Goal: Task Accomplishment & Management: Use online tool/utility

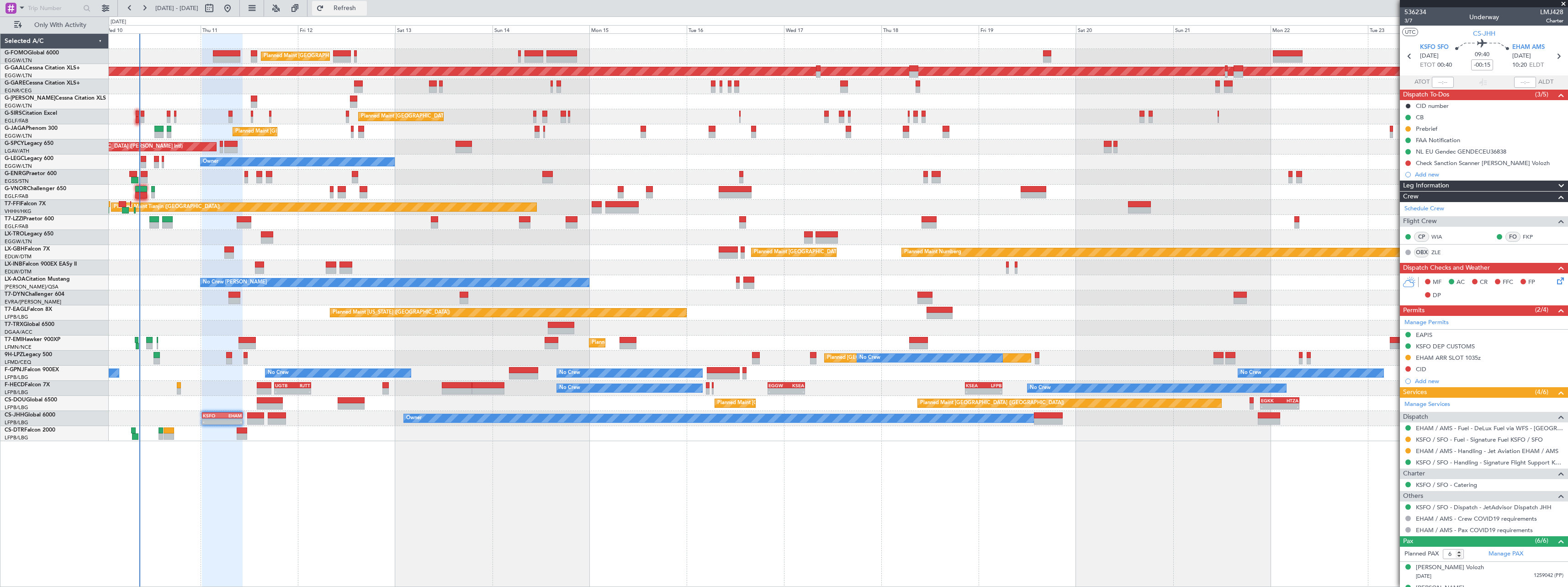
click at [364, 7] on span "Refresh" at bounding box center [345, 8] width 38 height 6
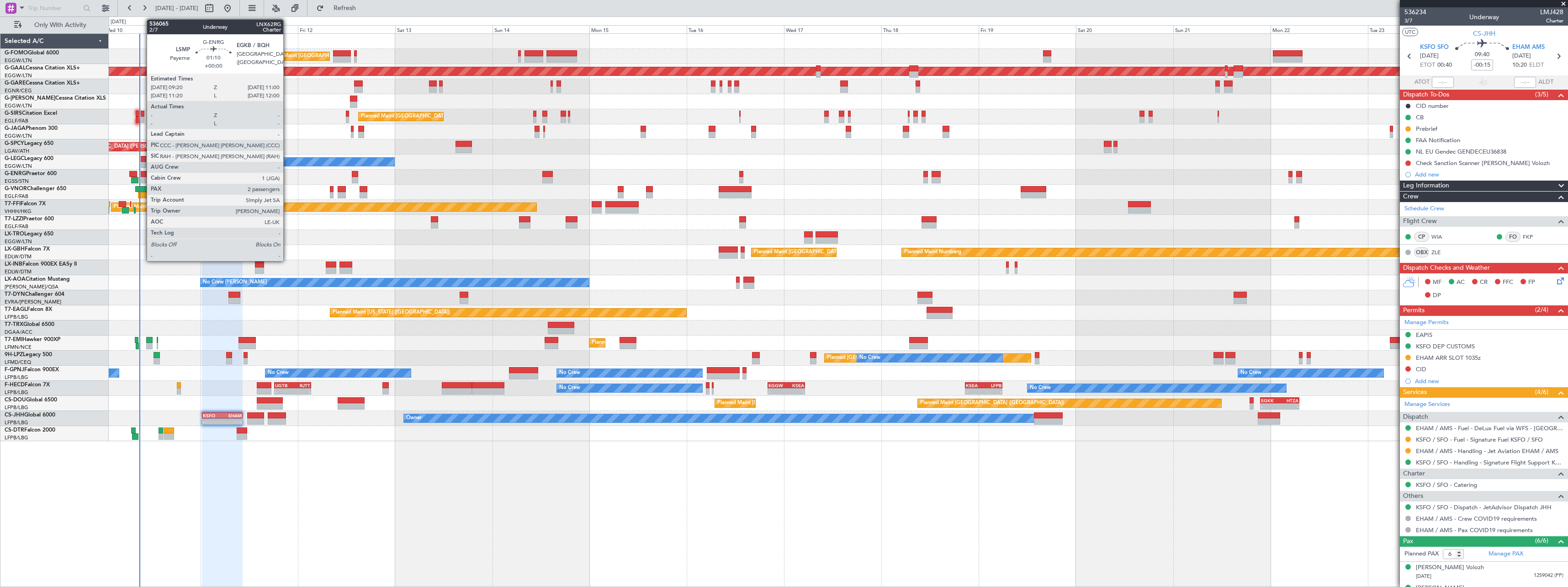
click at [142, 174] on div at bounding box center [144, 174] width 7 height 6
type input "2"
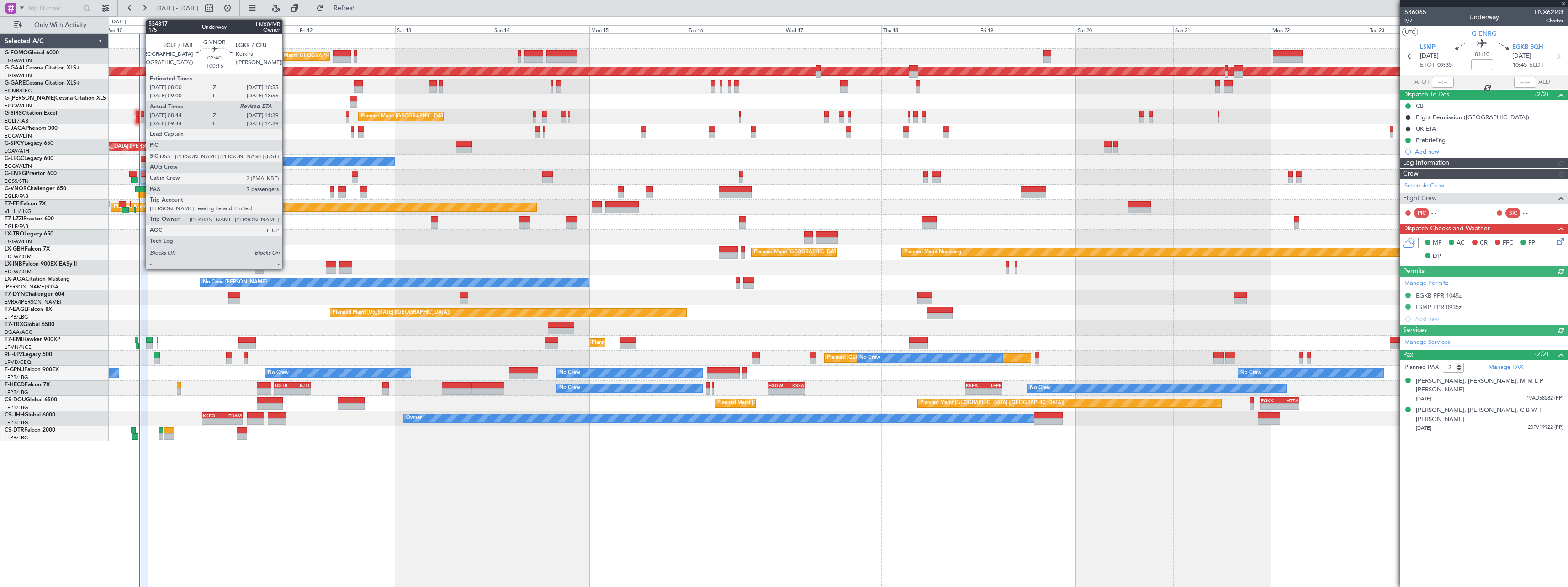
click at [141, 187] on div at bounding box center [141, 189] width 12 height 6
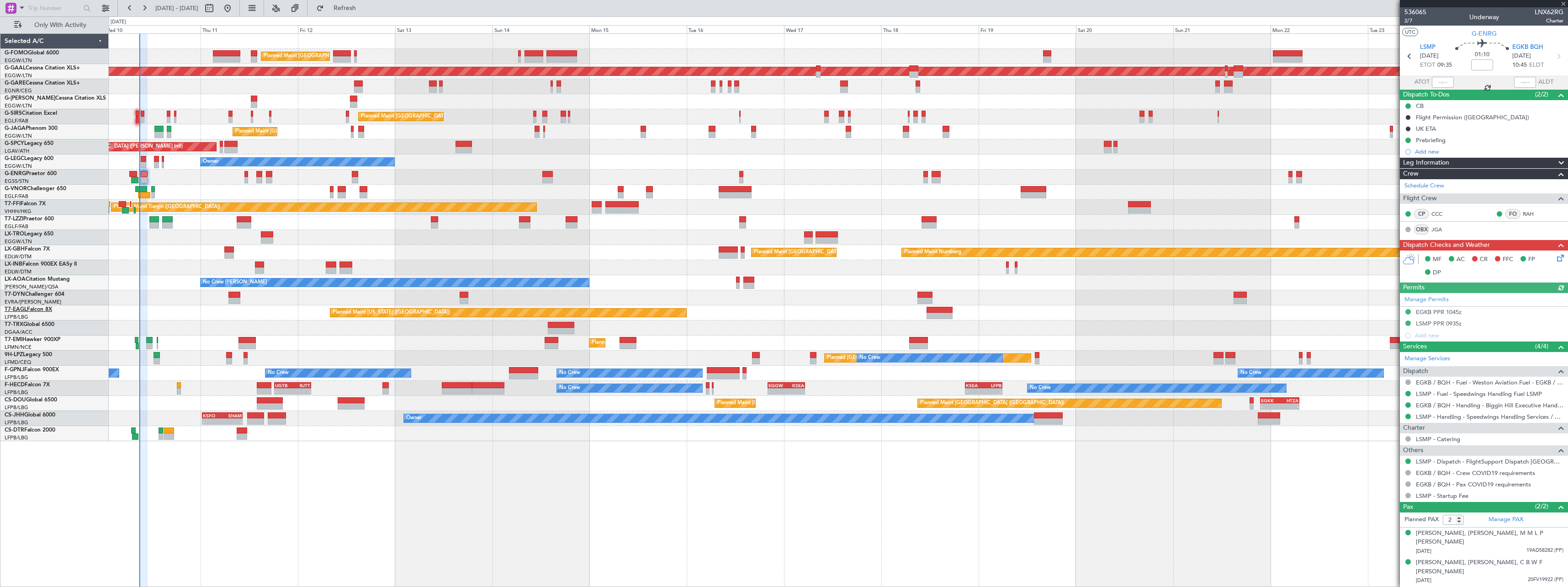
type input "+00:15"
type input "08:54"
type input "7"
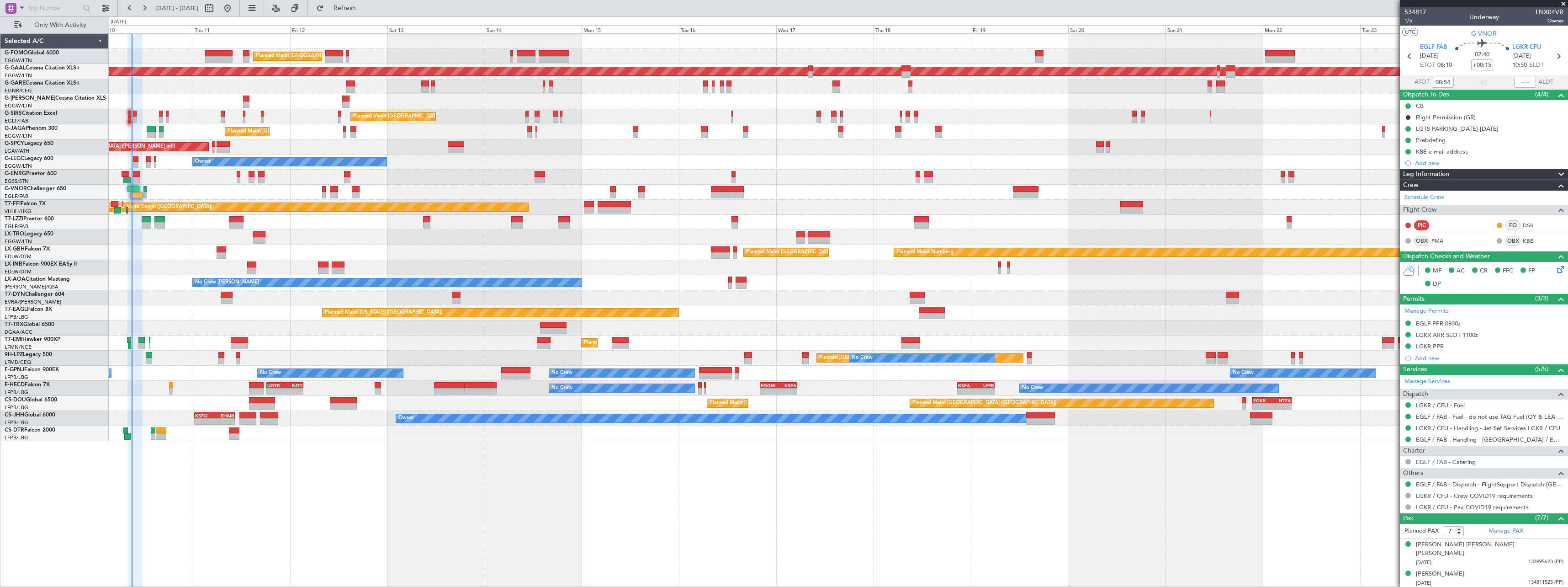
click at [180, 457] on div "Planned Maint London (Luton) Planned Maint London (Luton) Planned Maint Dusseld…" at bounding box center [838, 310] width 1459 height 553
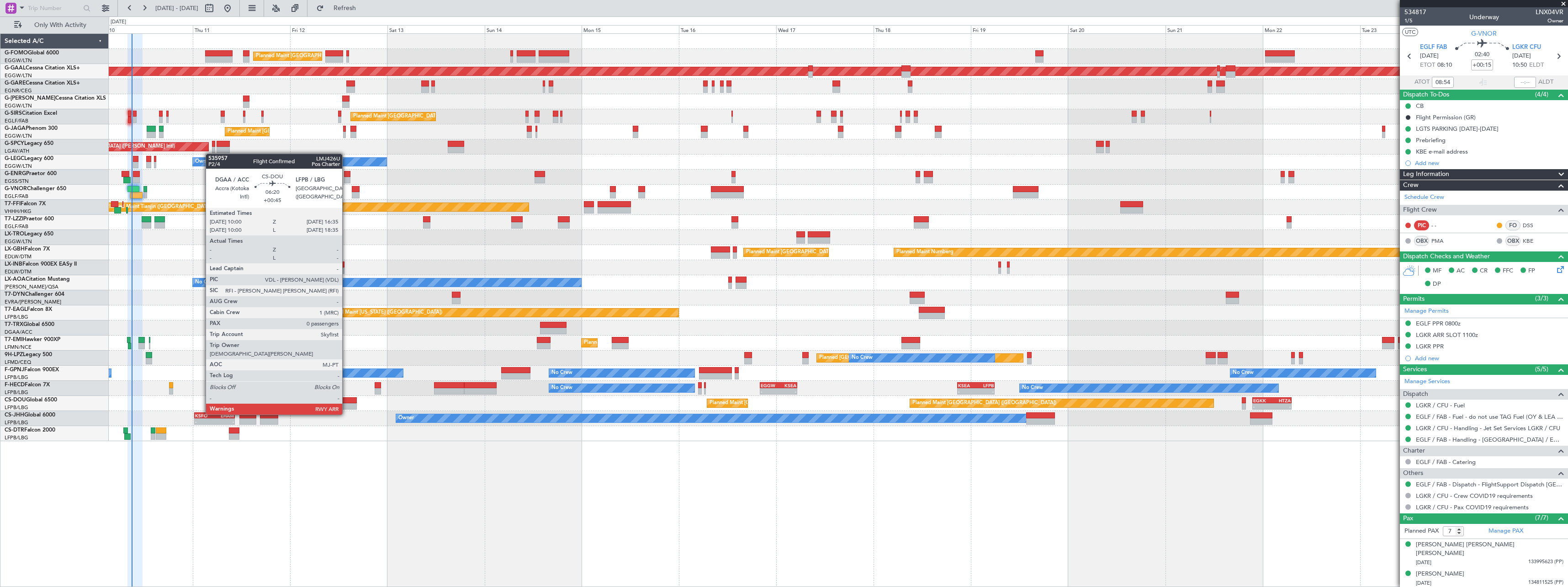
click at [346, 405] on div at bounding box center [343, 406] width 27 height 6
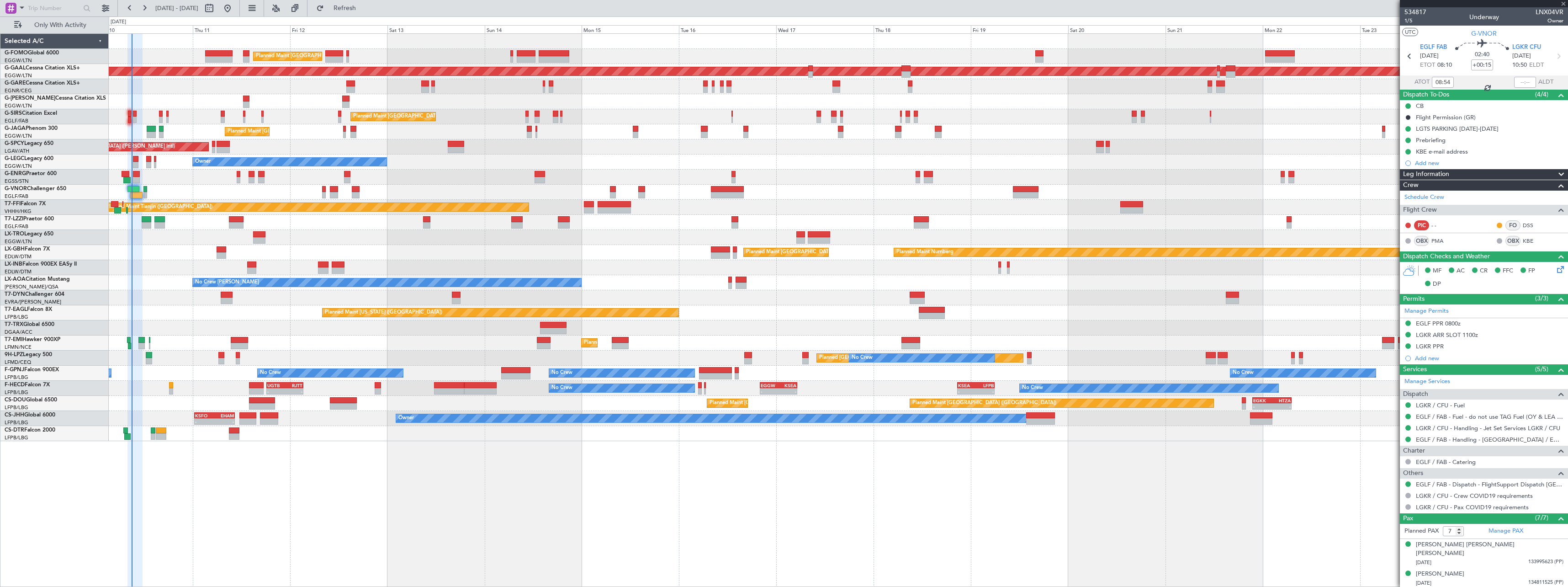
type input "+00:45"
type input "0"
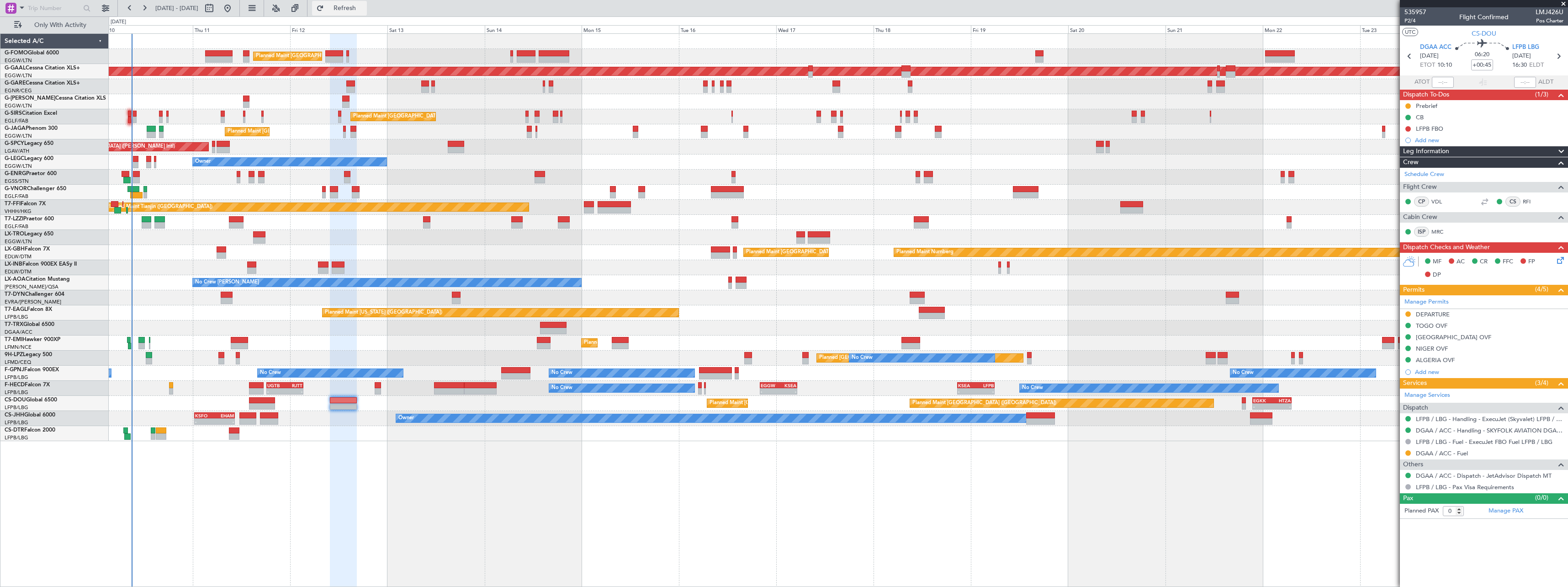
click at [364, 10] on span "Refresh" at bounding box center [345, 8] width 38 height 6
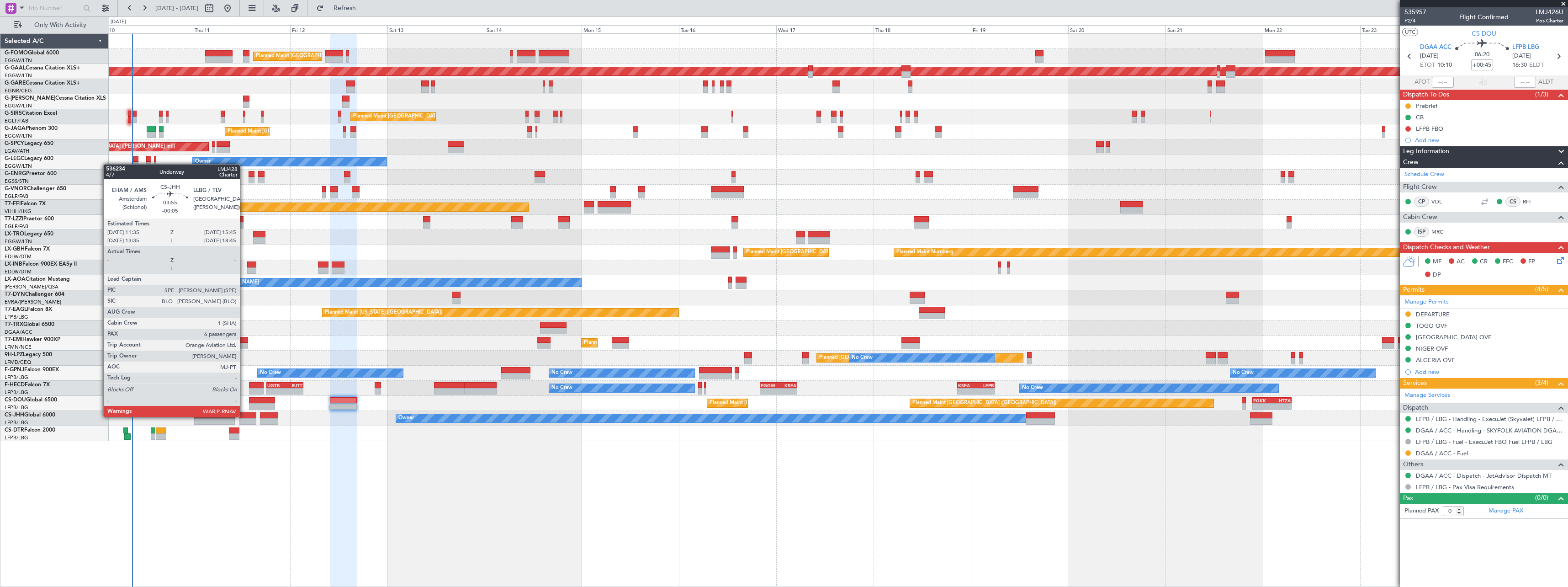
click at [244, 416] on div at bounding box center [248, 415] width 17 height 6
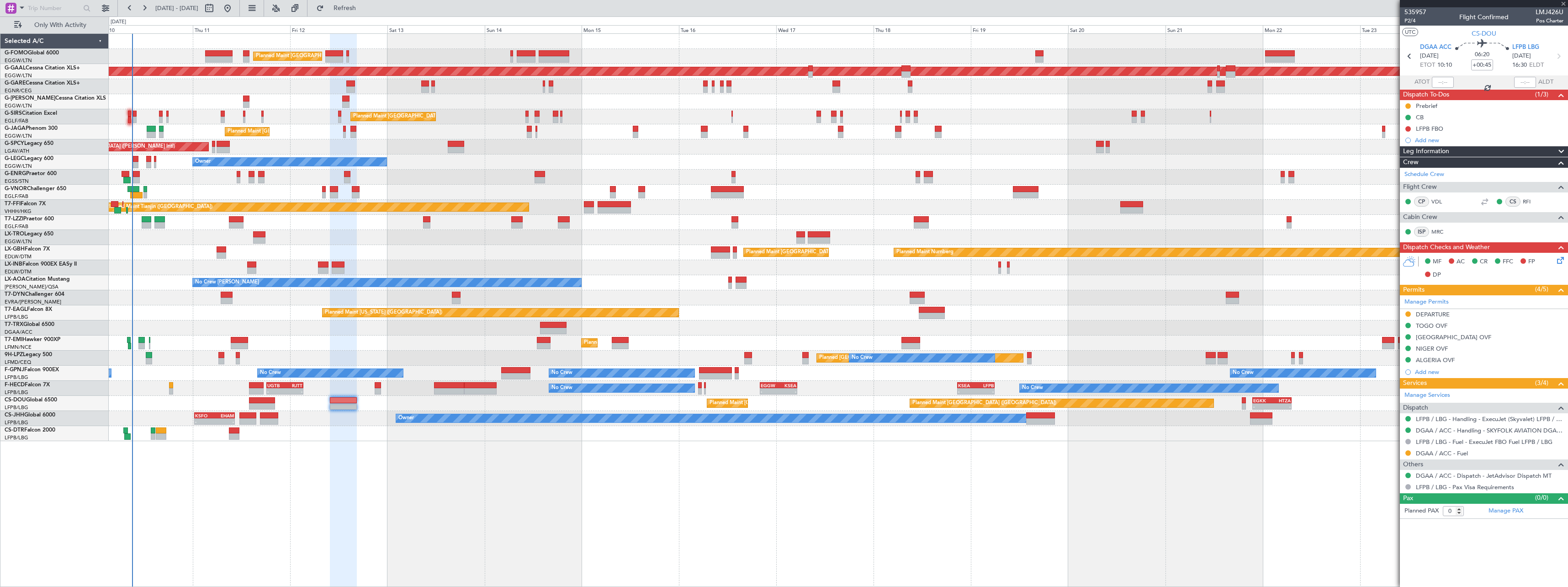
type input "-00:05"
type input "6"
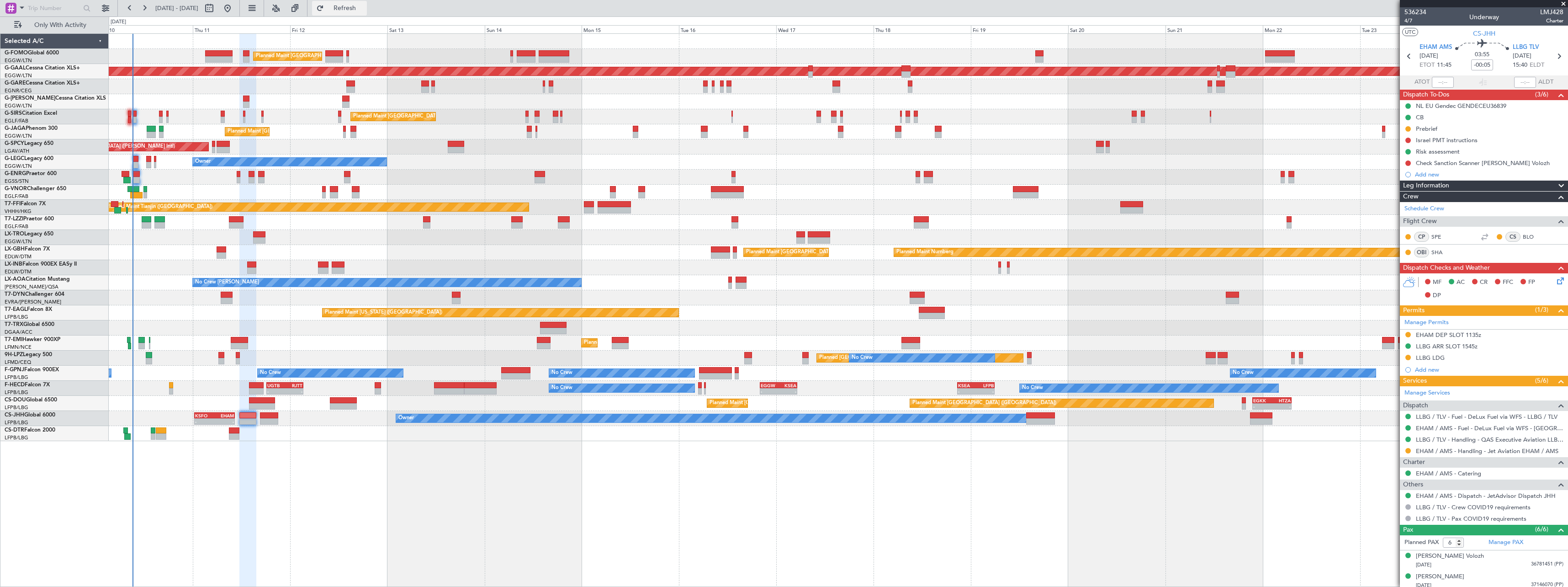
click at [364, 5] on span "Refresh" at bounding box center [345, 8] width 38 height 6
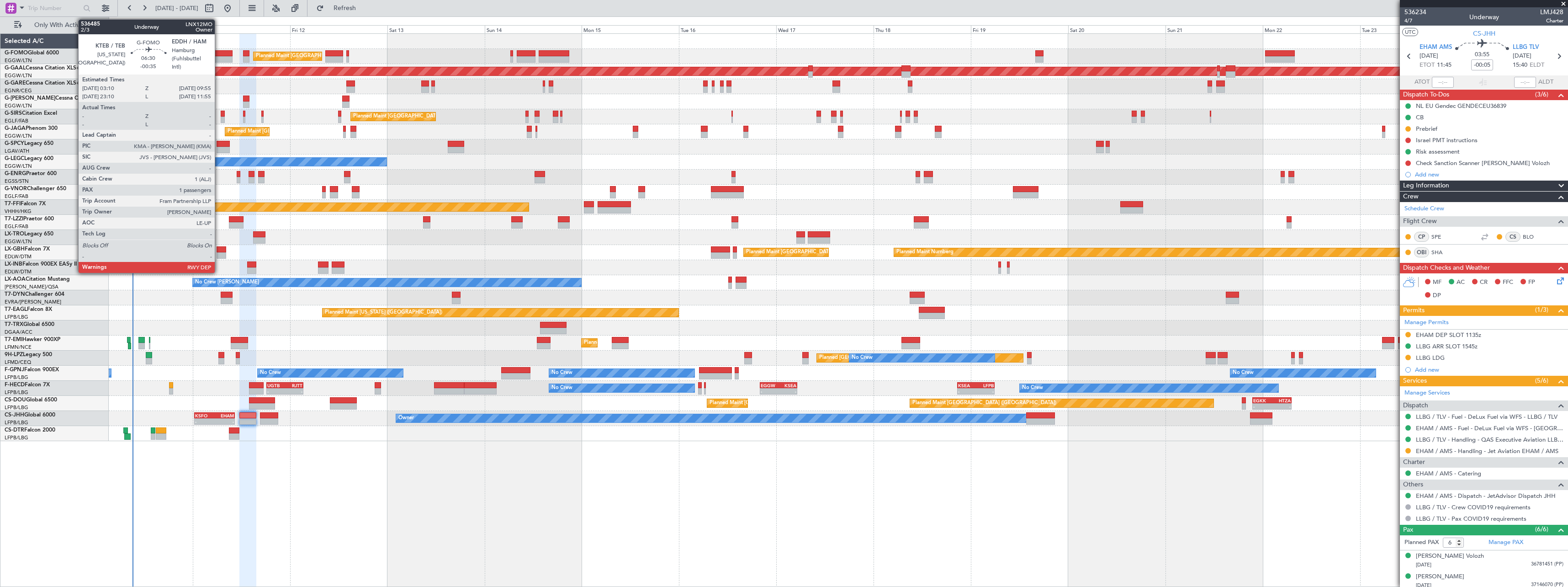
click at [219, 53] on div at bounding box center [219, 53] width 27 height 6
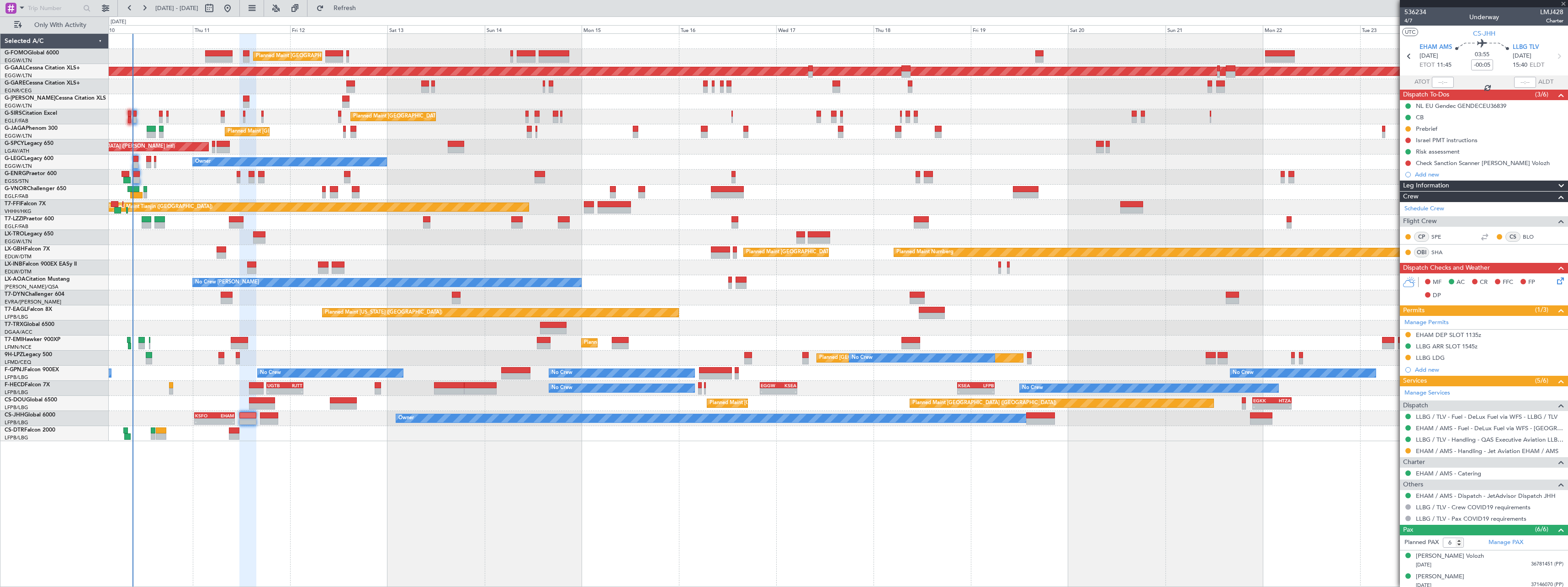
type input "-00:35"
type input "1"
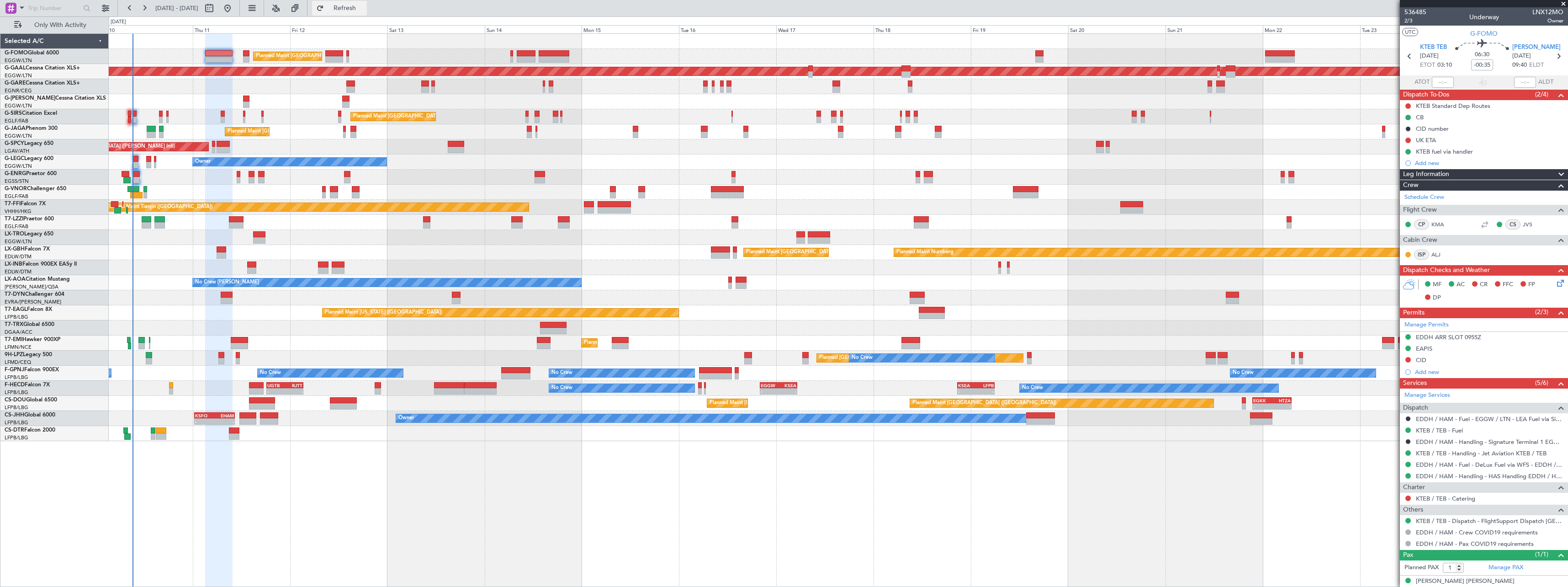
click at [364, 9] on span "Refresh" at bounding box center [345, 8] width 38 height 6
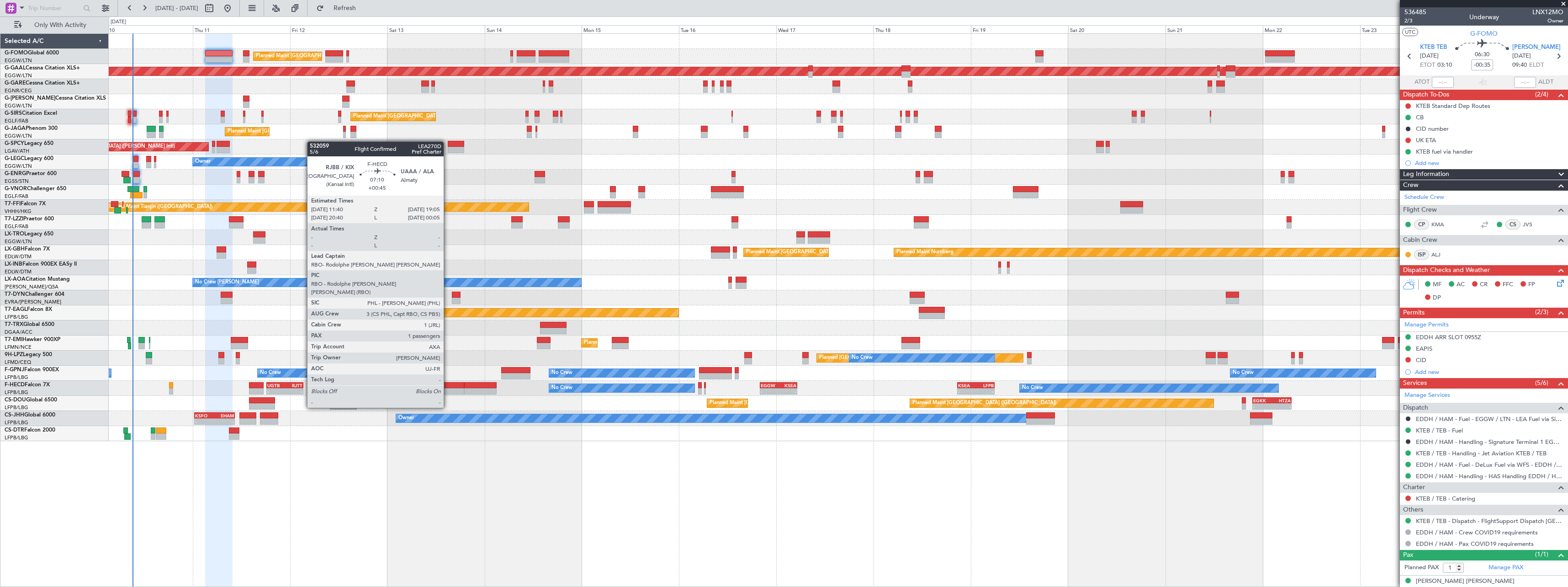
click at [448, 382] on div at bounding box center [449, 385] width 30 height 6
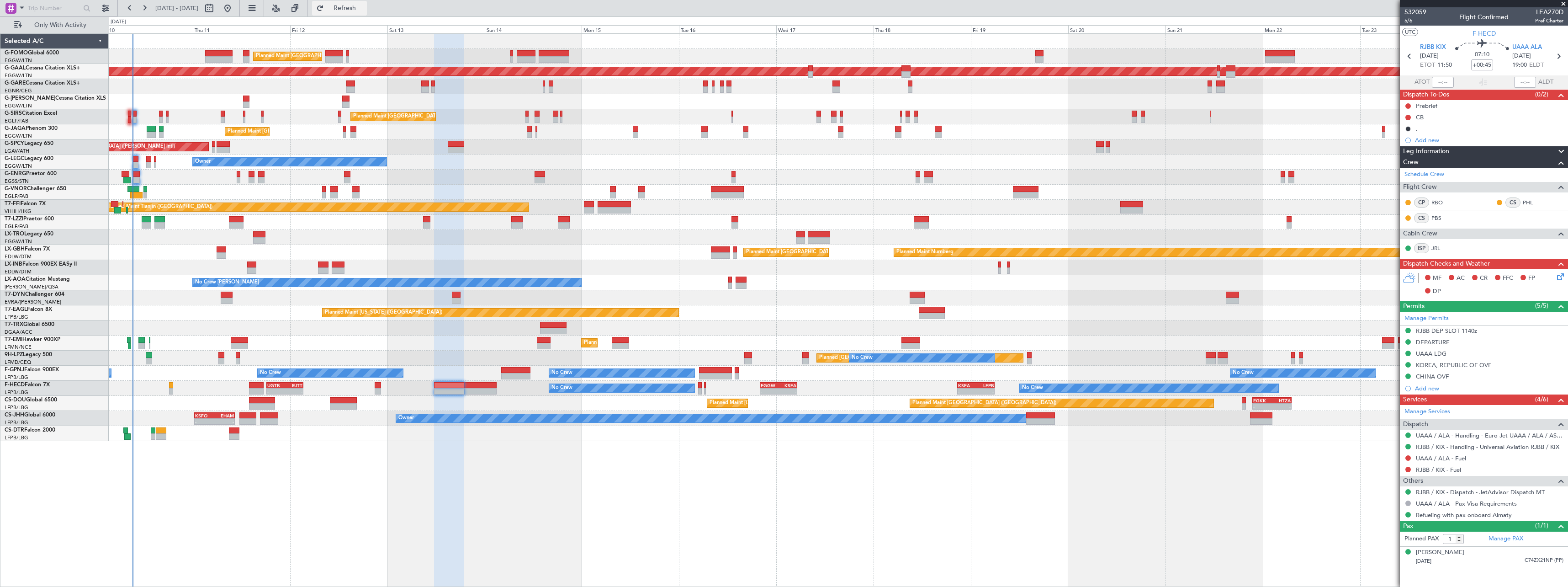
click at [364, 10] on span "Refresh" at bounding box center [345, 8] width 38 height 6
click at [360, 12] on button "Refresh" at bounding box center [340, 8] width 55 height 15
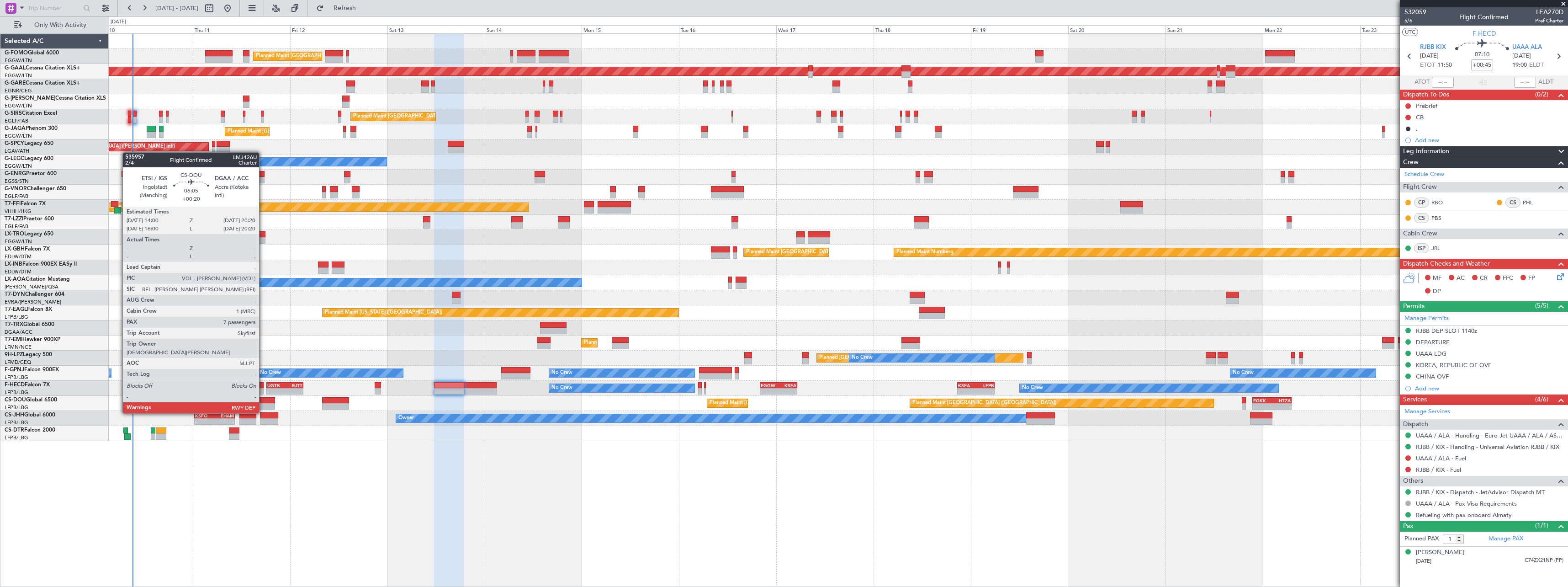
click at [263, 404] on div at bounding box center [262, 406] width 26 height 6
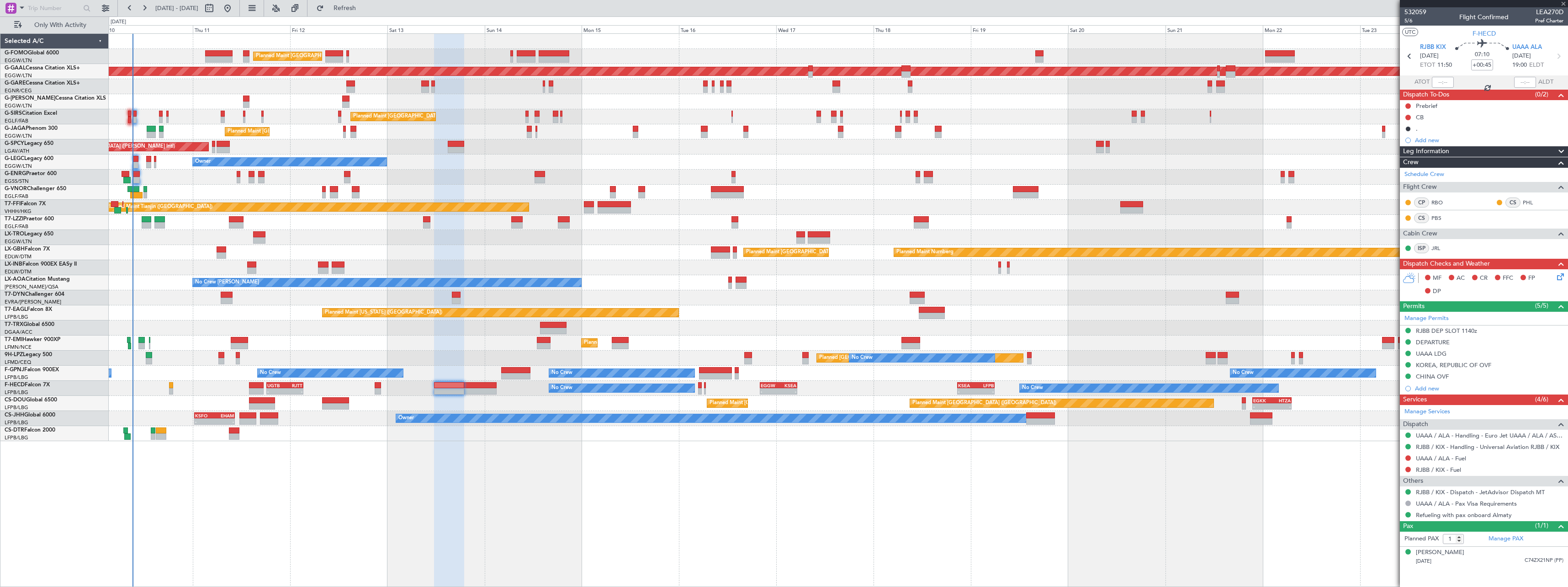
type input "+00:20"
type input "7"
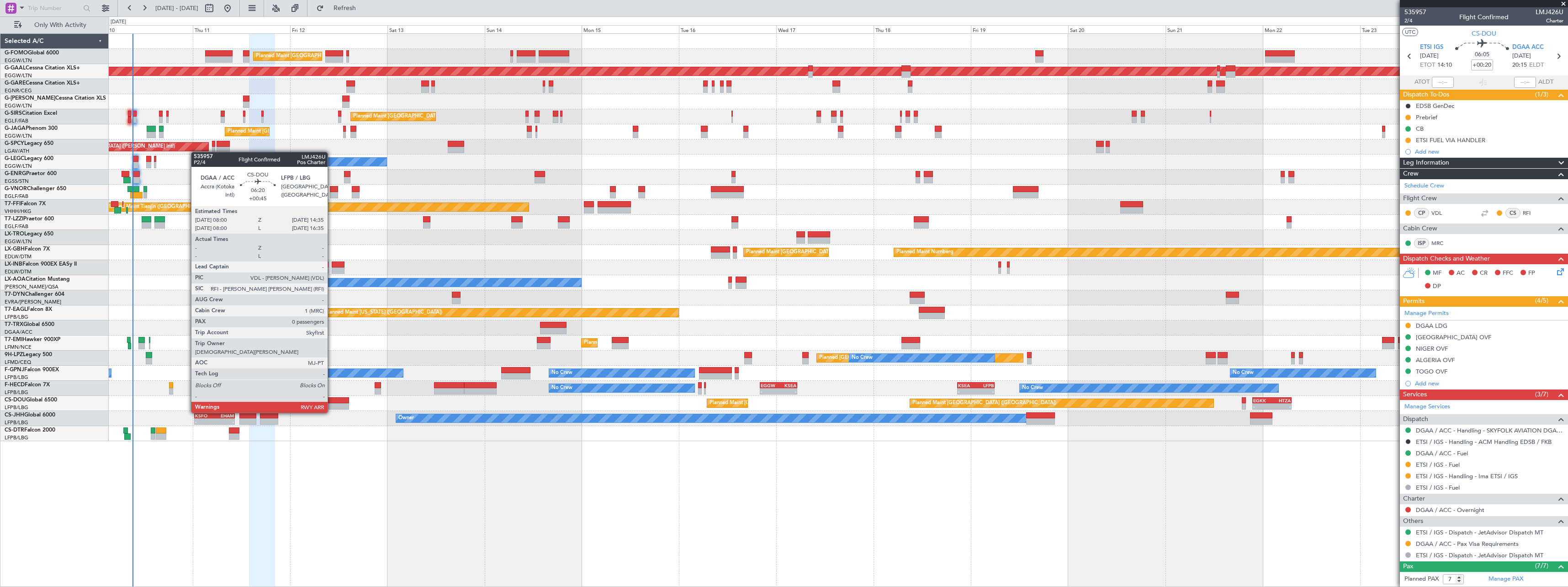
click at [332, 404] on div at bounding box center [335, 406] width 27 height 6
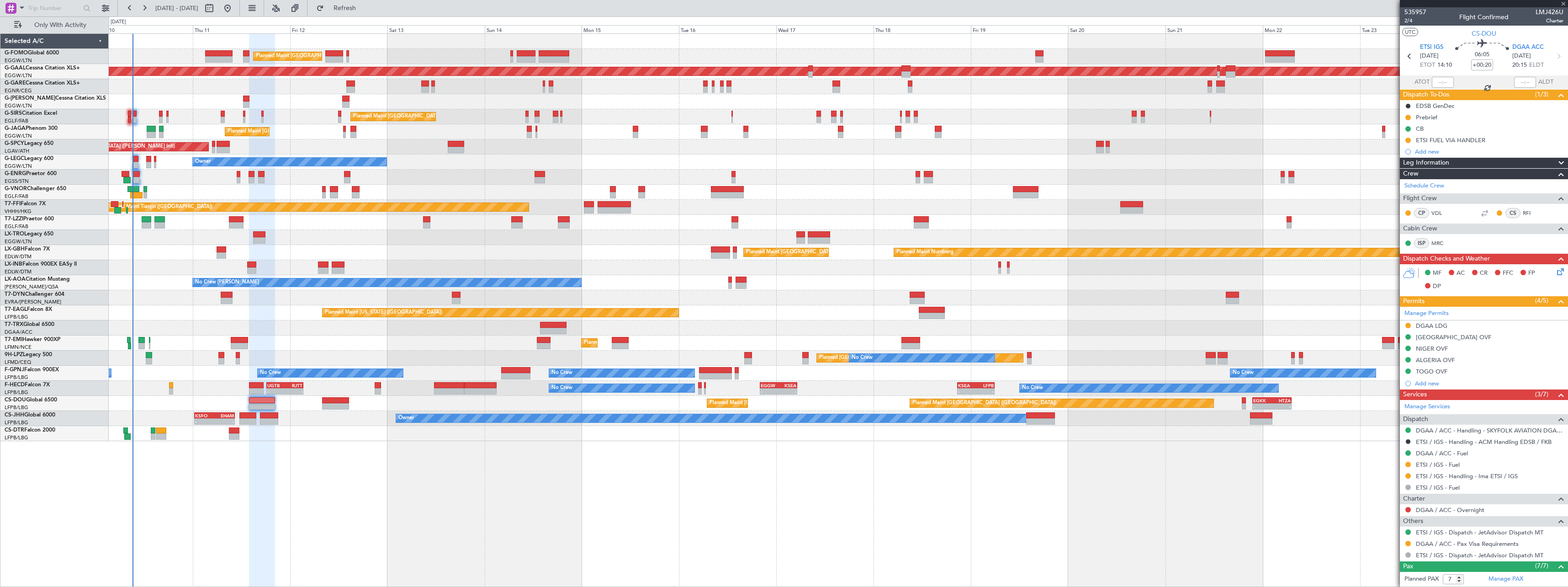
type input "+00:45"
type input "0"
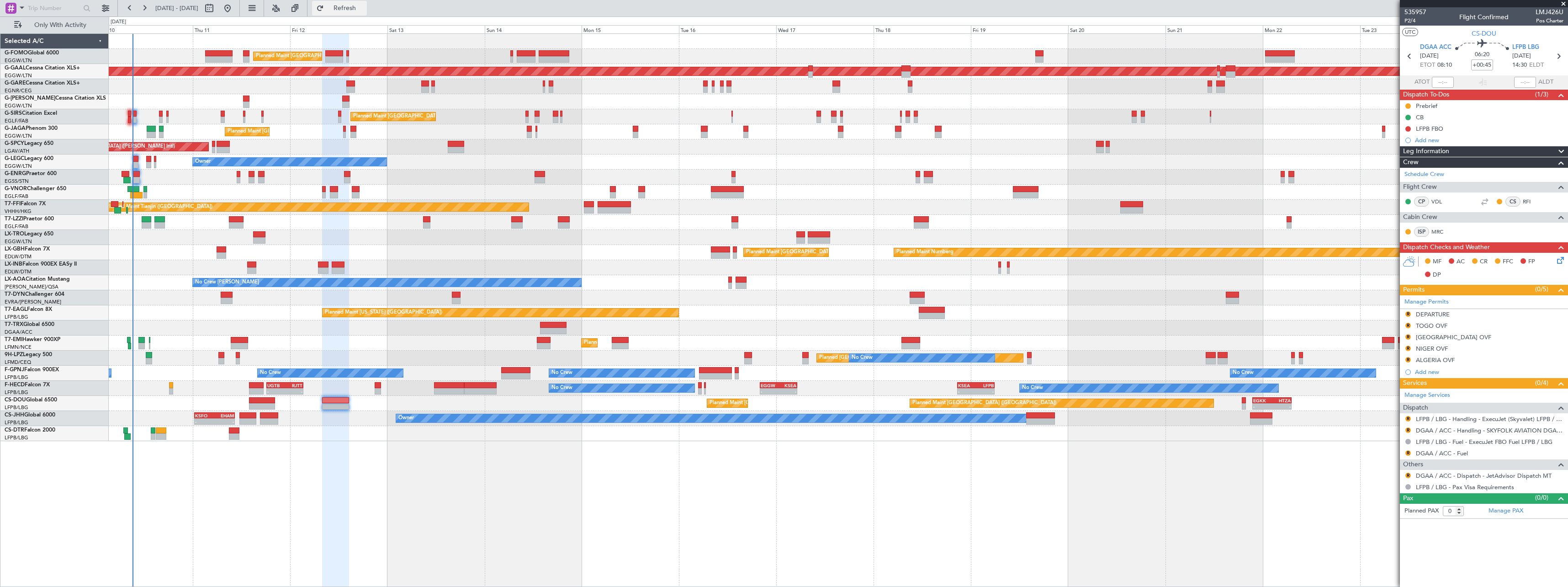
click at [364, 6] on span "Refresh" at bounding box center [345, 8] width 38 height 6
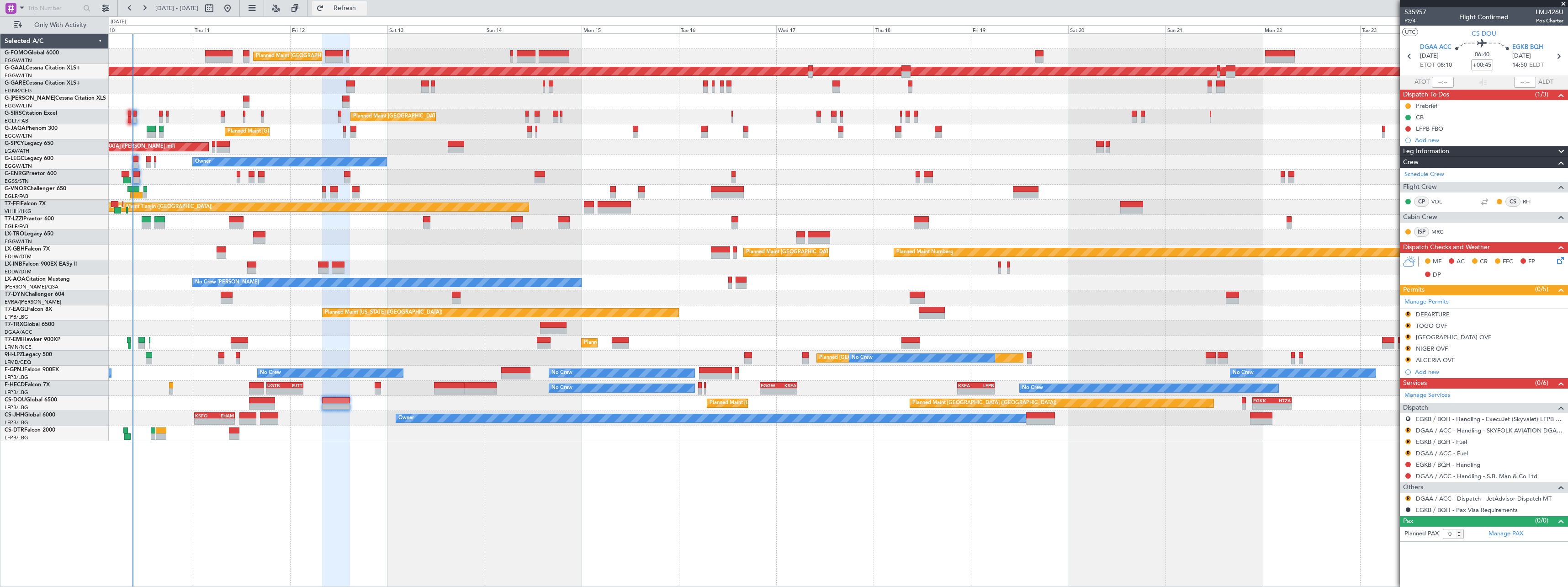
click at [364, 10] on span "Refresh" at bounding box center [345, 8] width 38 height 6
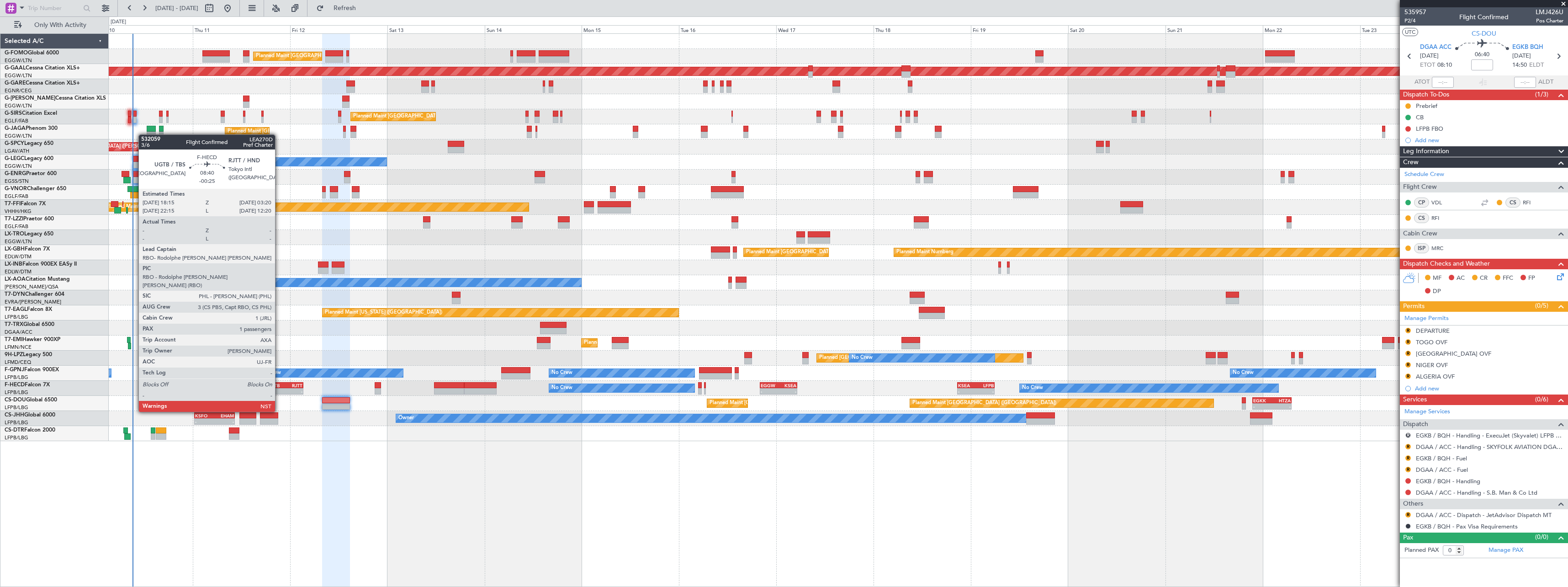
click at [280, 386] on div "UGTB" at bounding box center [276, 385] width 18 height 6
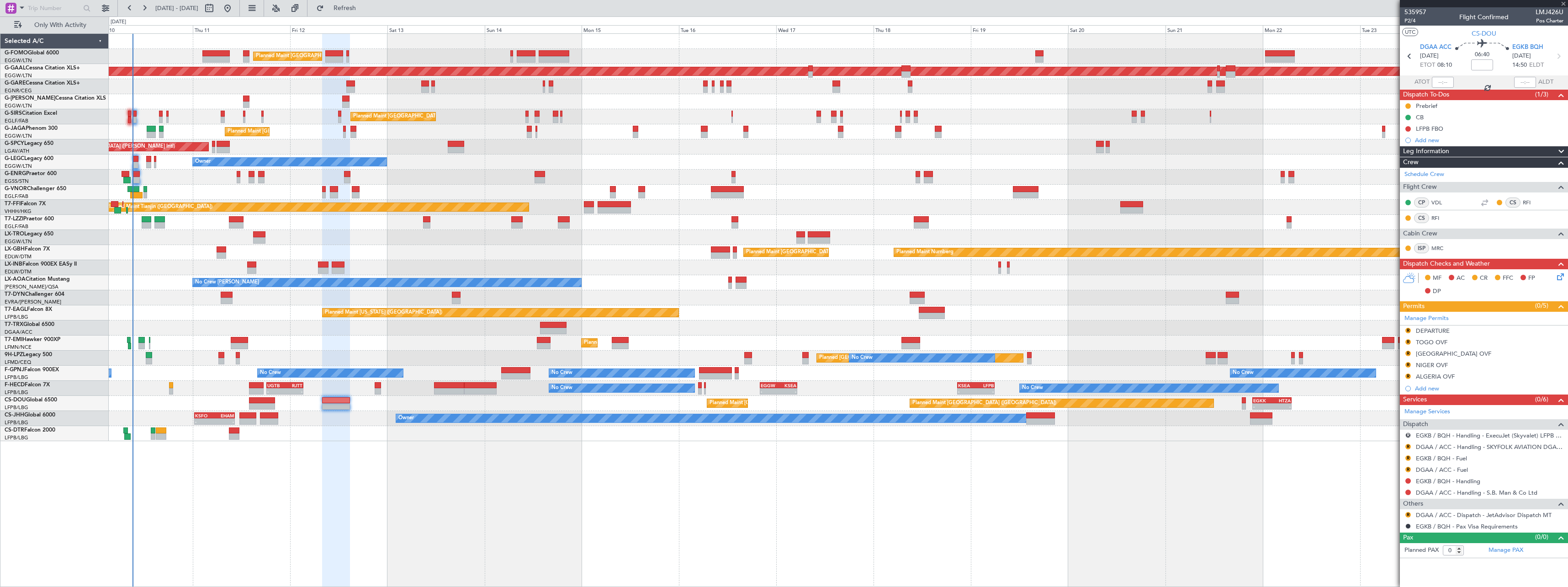
type input "-00:25"
type input "1"
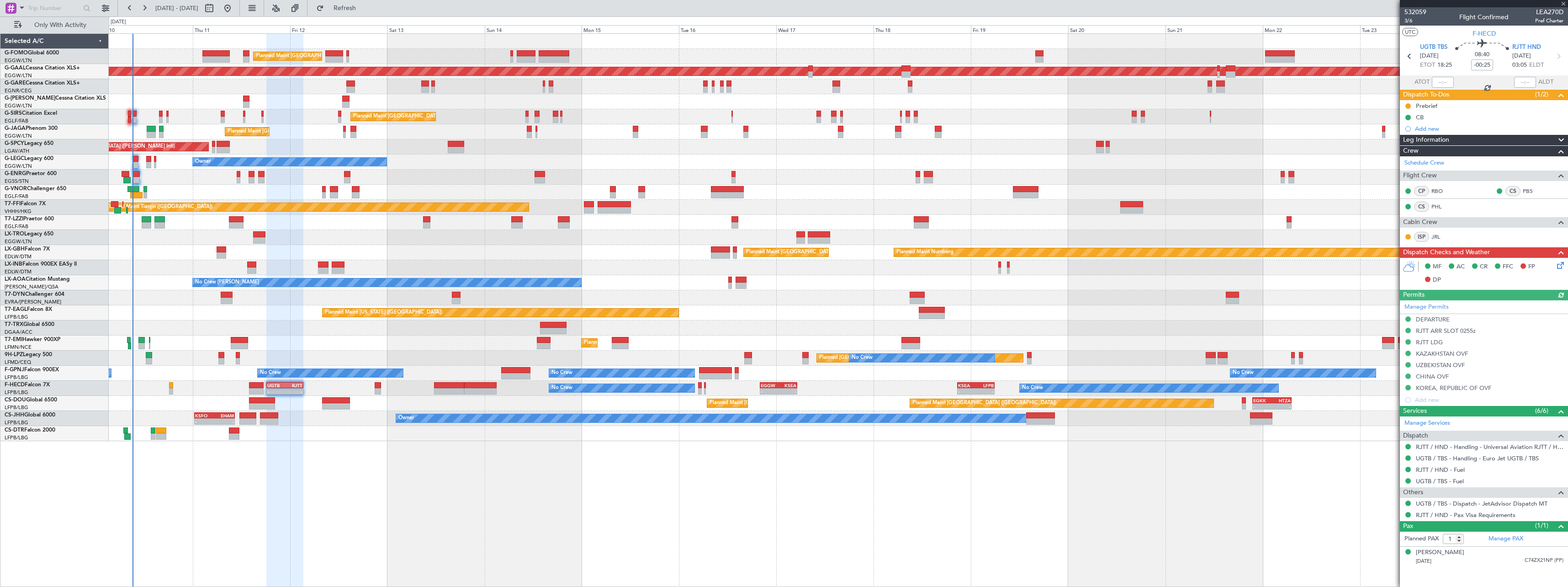
click at [1447, 139] on span "Leg Information" at bounding box center [1426, 140] width 46 height 10
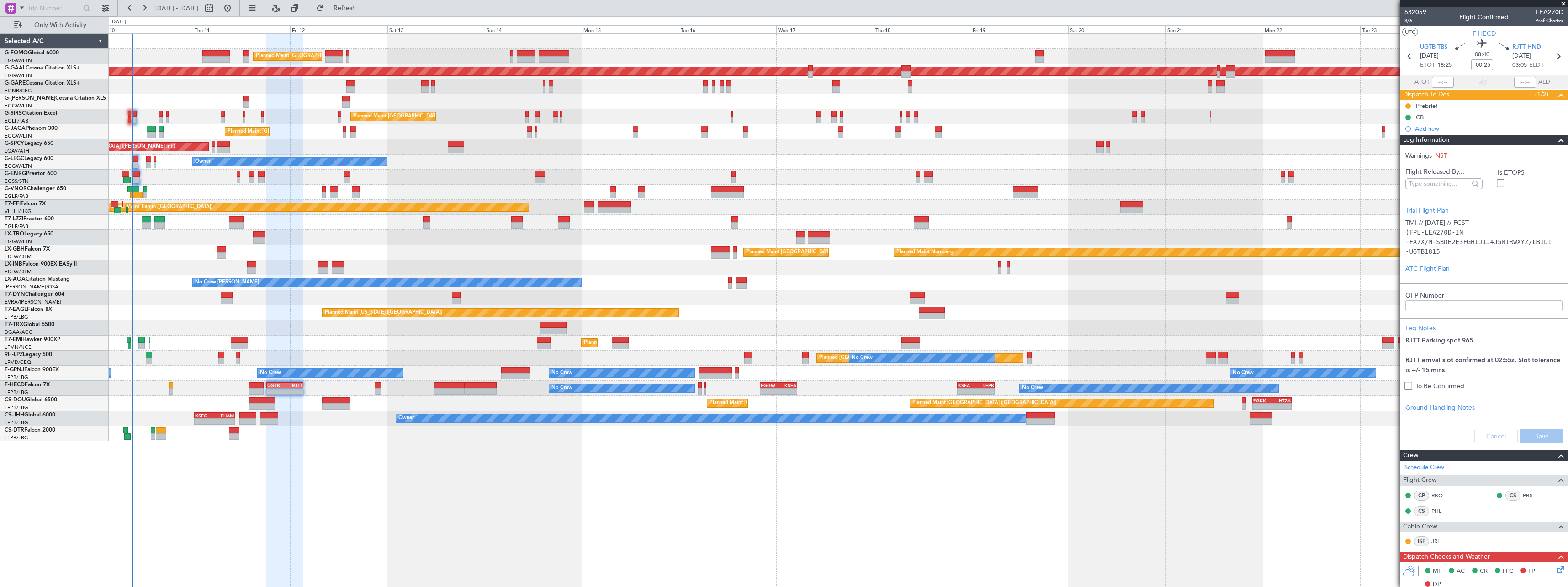
click at [1452, 139] on div "Leg Information" at bounding box center [1484, 140] width 168 height 10
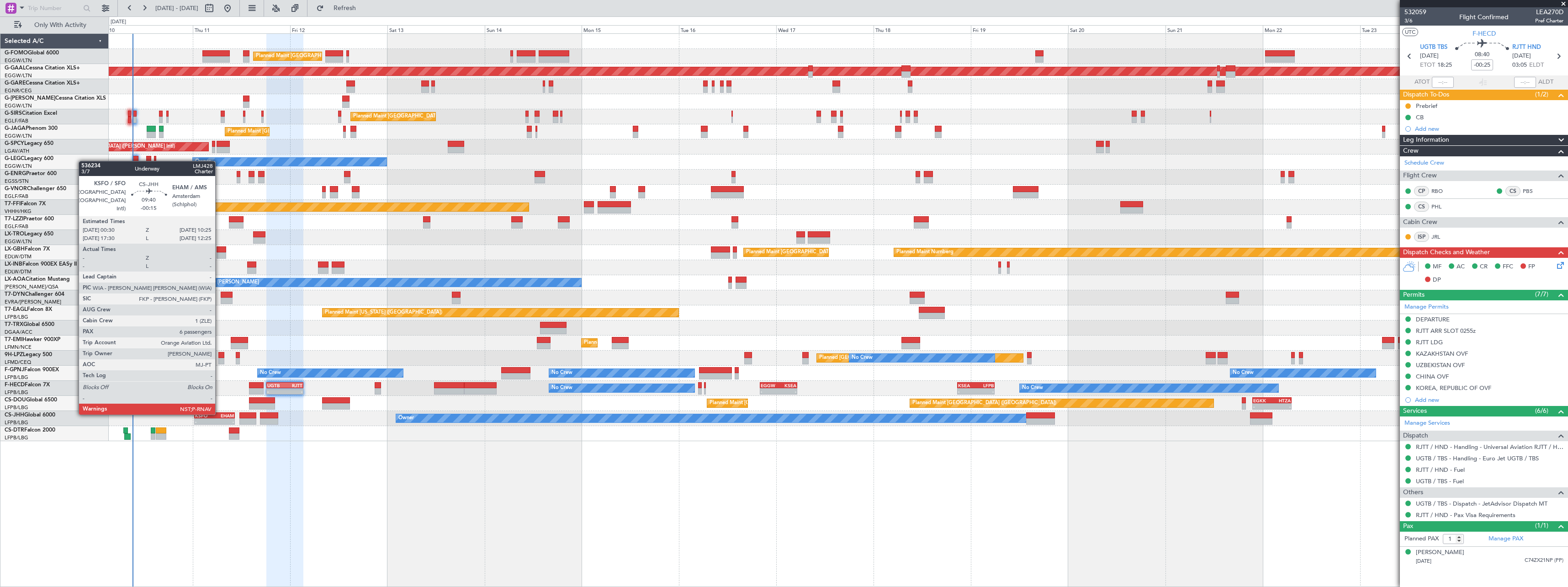
click at [219, 414] on div "EHAM" at bounding box center [224, 415] width 19 height 6
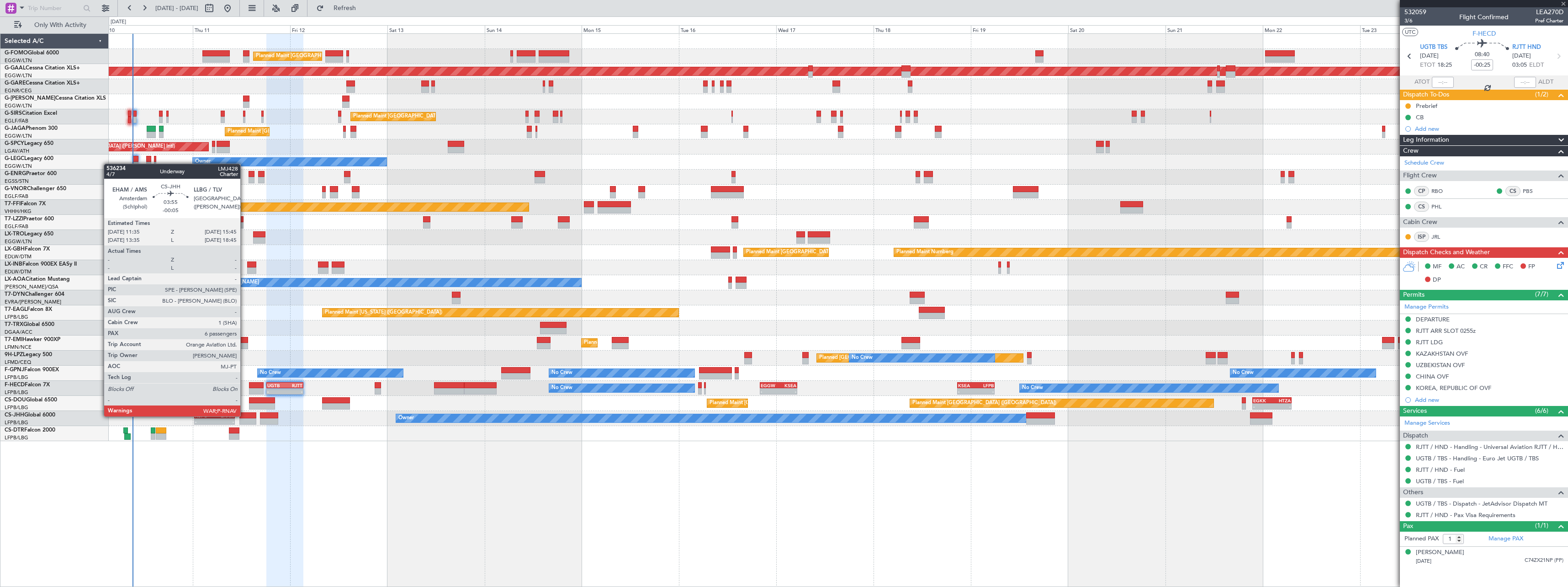
type input "-00:15"
type input "6"
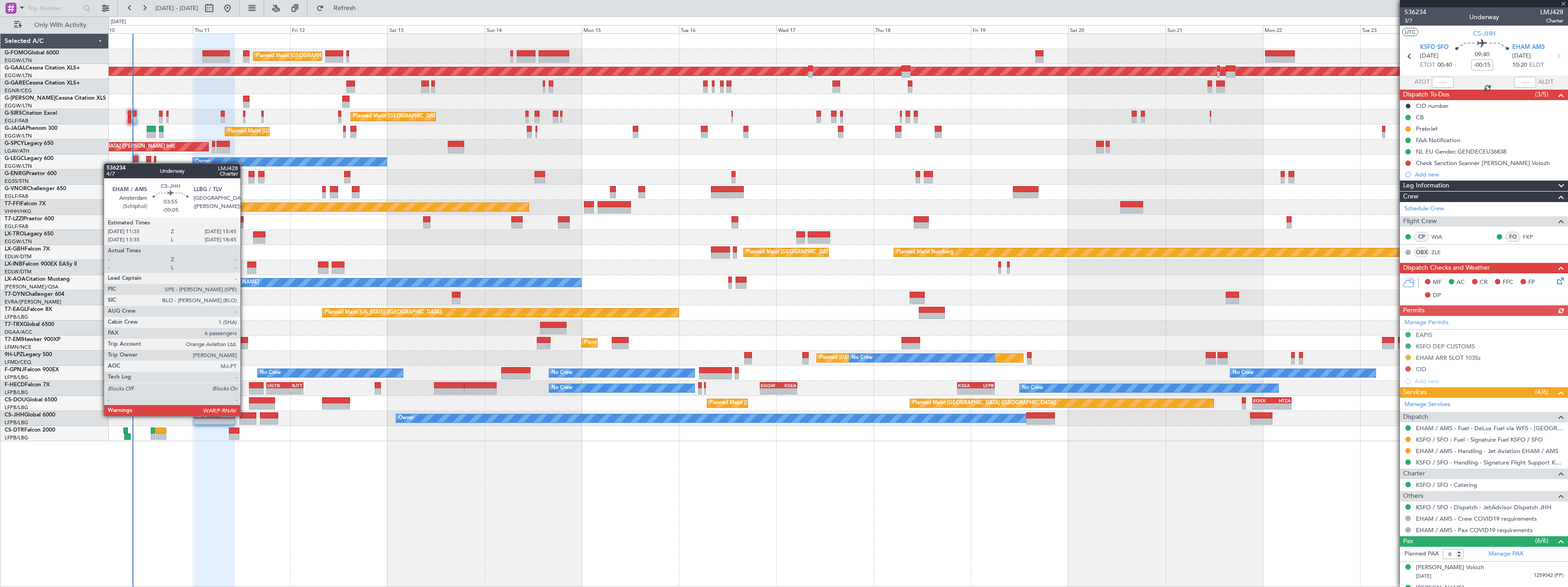
click at [244, 415] on div at bounding box center [248, 415] width 17 height 6
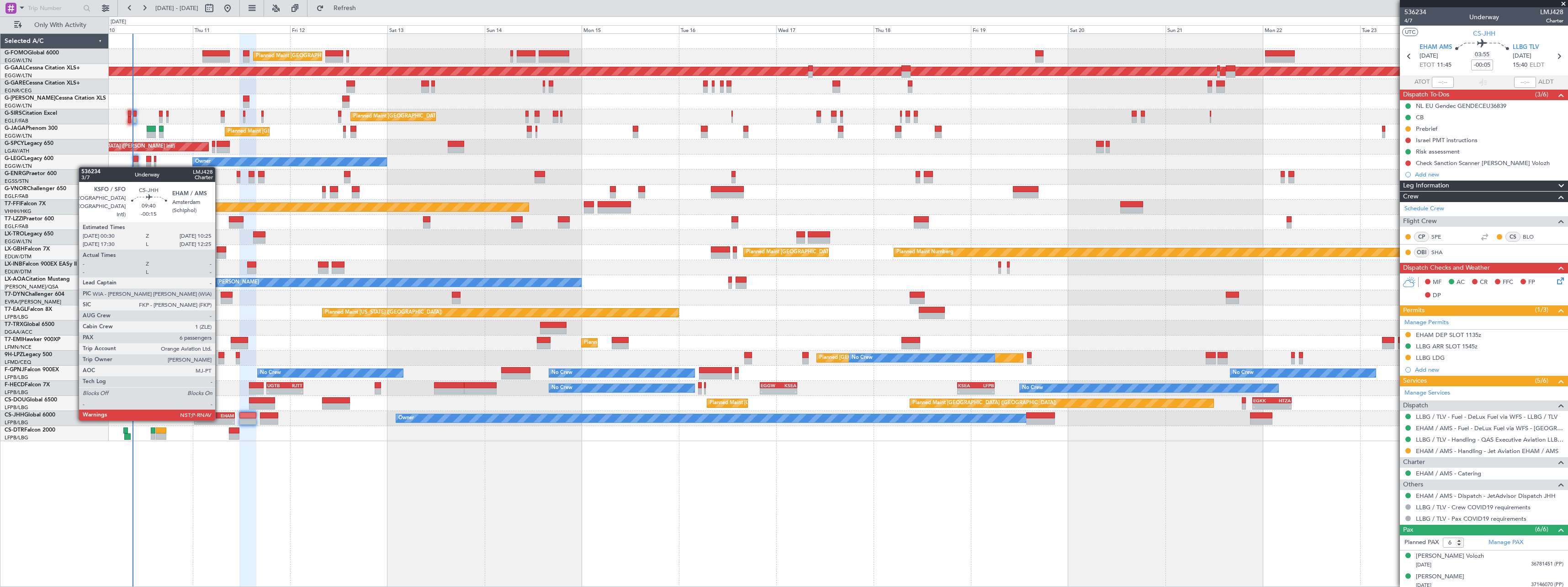
click at [219, 419] on div "-" at bounding box center [224, 421] width 19 height 6
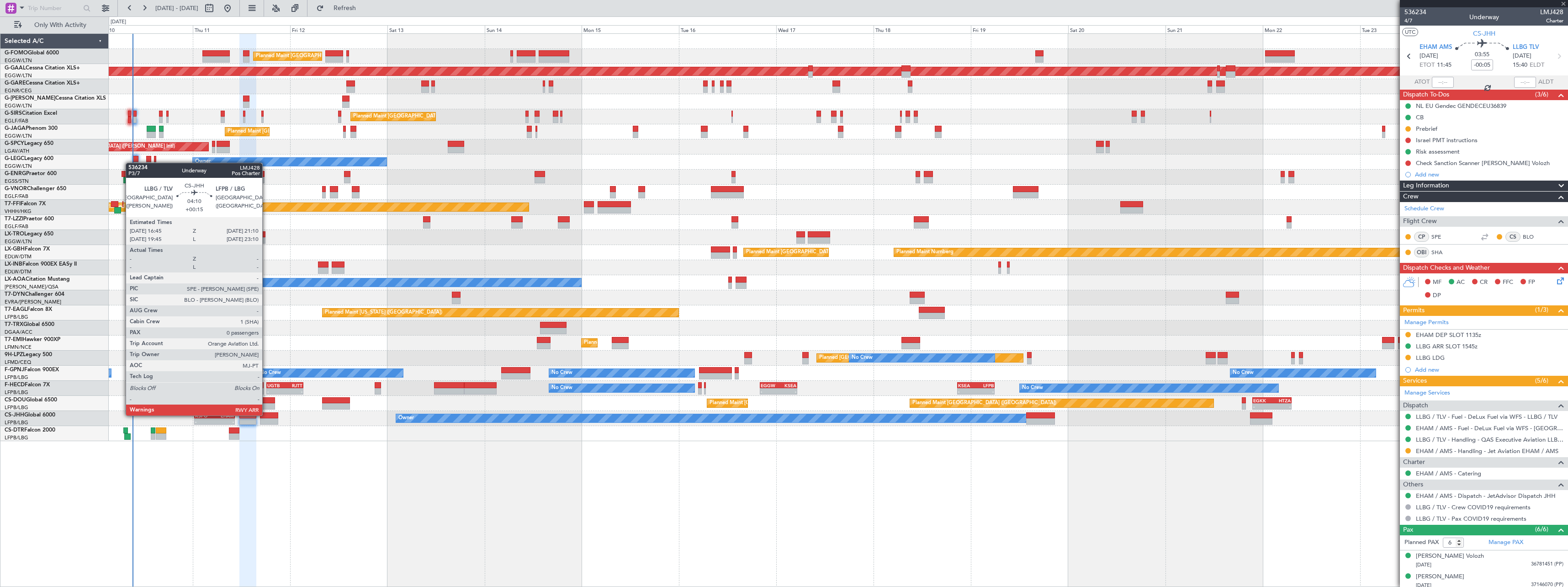
type input "-00:15"
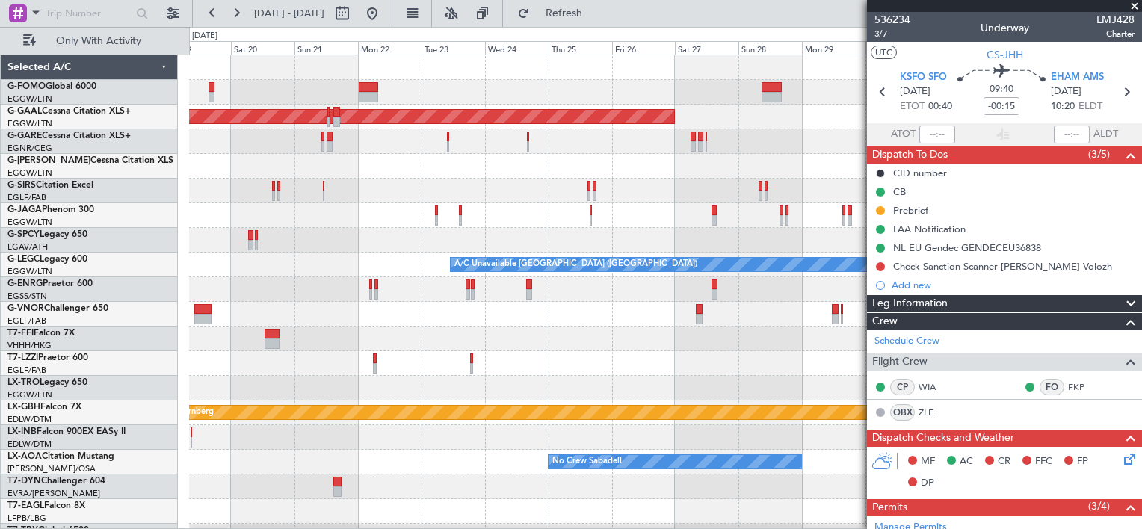
click at [120, 301] on div "Planned Maint Dusseldorf A/C Unavailable London (Luton) Planned Maint Nurnberg …" at bounding box center [571, 278] width 1142 height 502
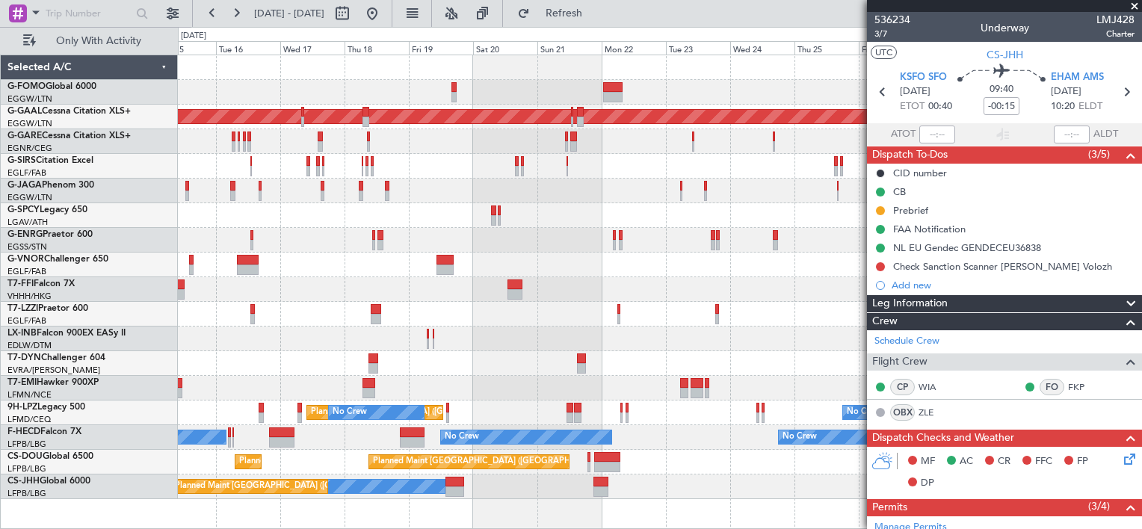
click at [877, 318] on fb-app "19 Sep 2025 - 04 Oct 2025 Refresh Quick Links Only With Activity Planned Maint …" at bounding box center [571, 270] width 1142 height 518
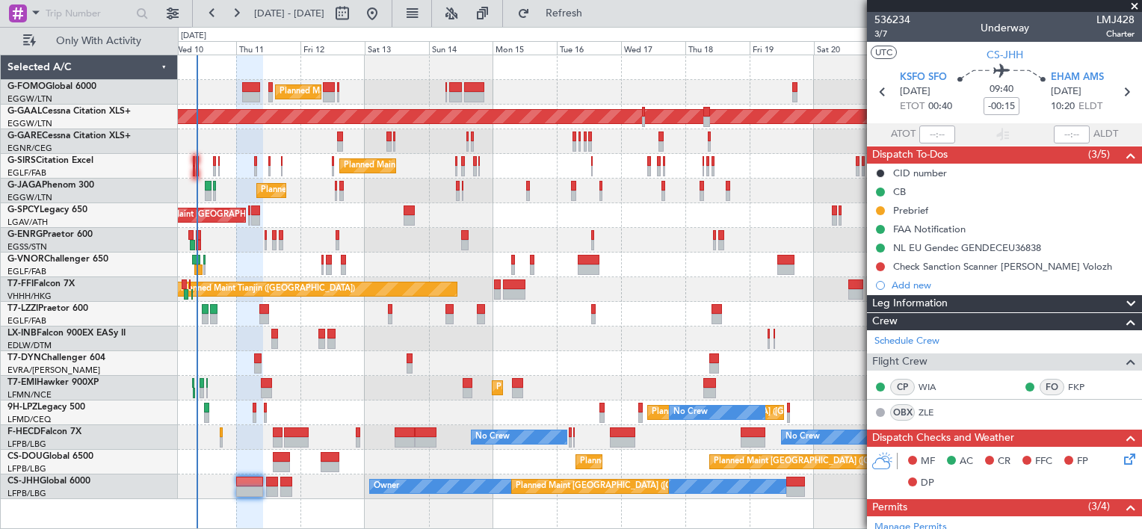
click at [651, 333] on div "Planned Maint London (Luton) Planned Maint Dusseldorf Unplanned Maint Chester P…" at bounding box center [660, 277] width 964 height 444
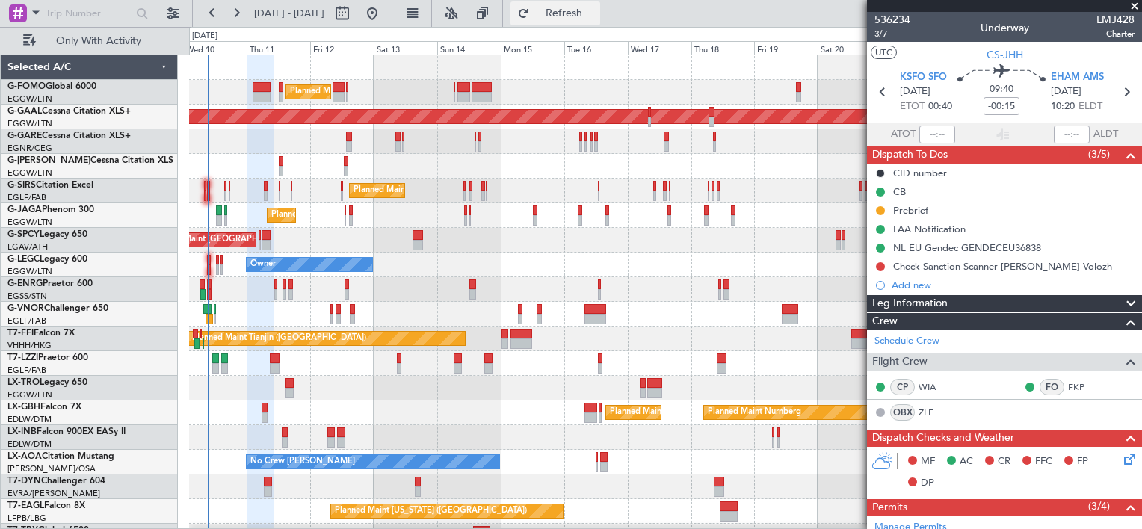
click at [596, 15] on span "Refresh" at bounding box center [564, 13] width 63 height 10
click at [596, 16] on span "Refresh" at bounding box center [564, 13] width 63 height 10
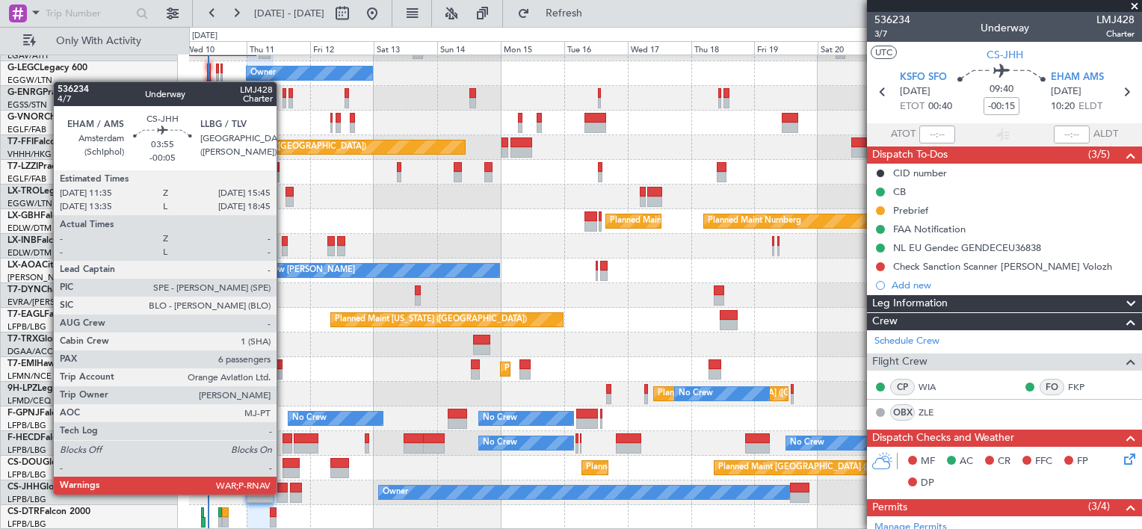
click at [283, 493] on div at bounding box center [282, 498] width 11 height 10
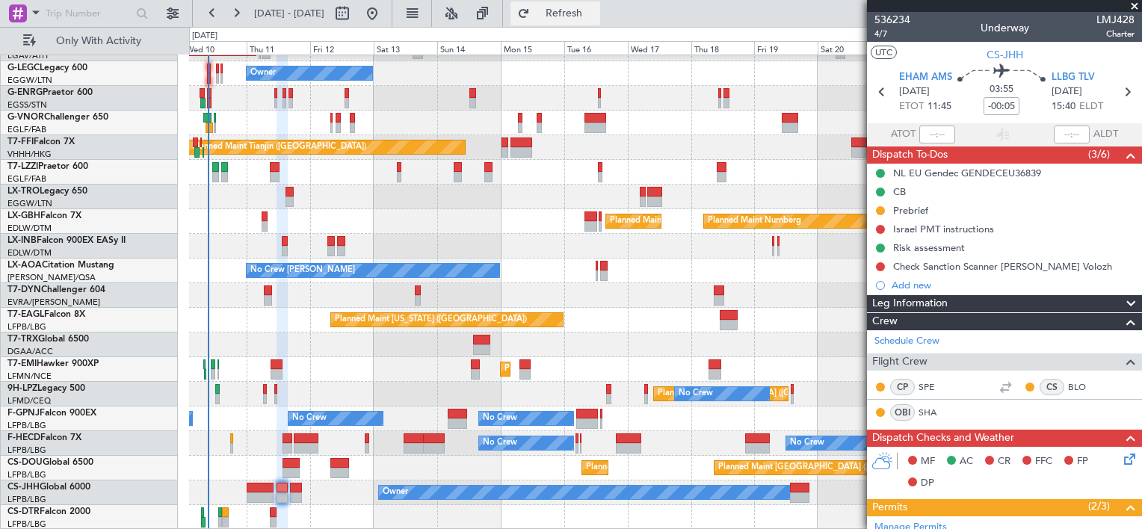
click at [596, 12] on span "Refresh" at bounding box center [564, 13] width 63 height 10
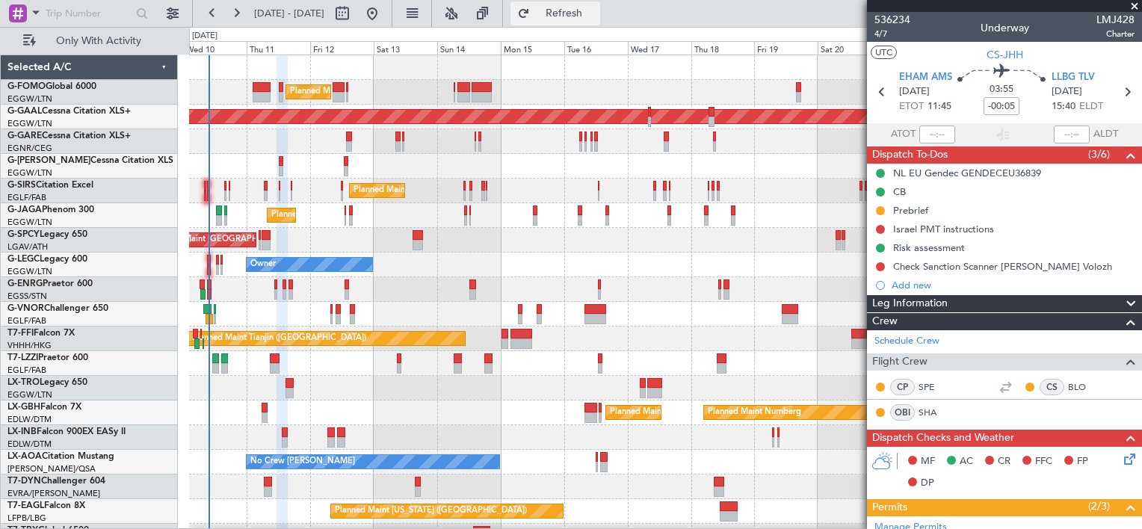
click at [596, 11] on span "Refresh" at bounding box center [564, 13] width 63 height 10
click at [596, 12] on span "Refresh" at bounding box center [564, 13] width 63 height 10
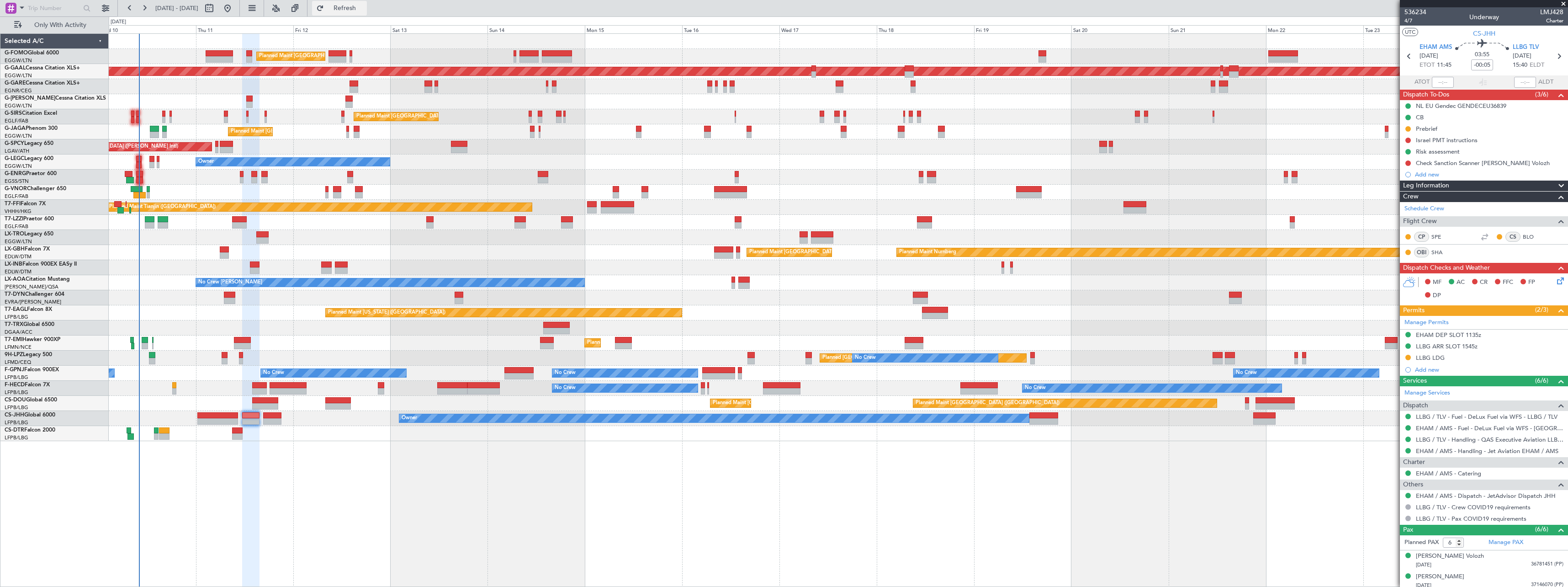
click at [357, 6] on span "Refresh" at bounding box center [345, 8] width 38 height 6
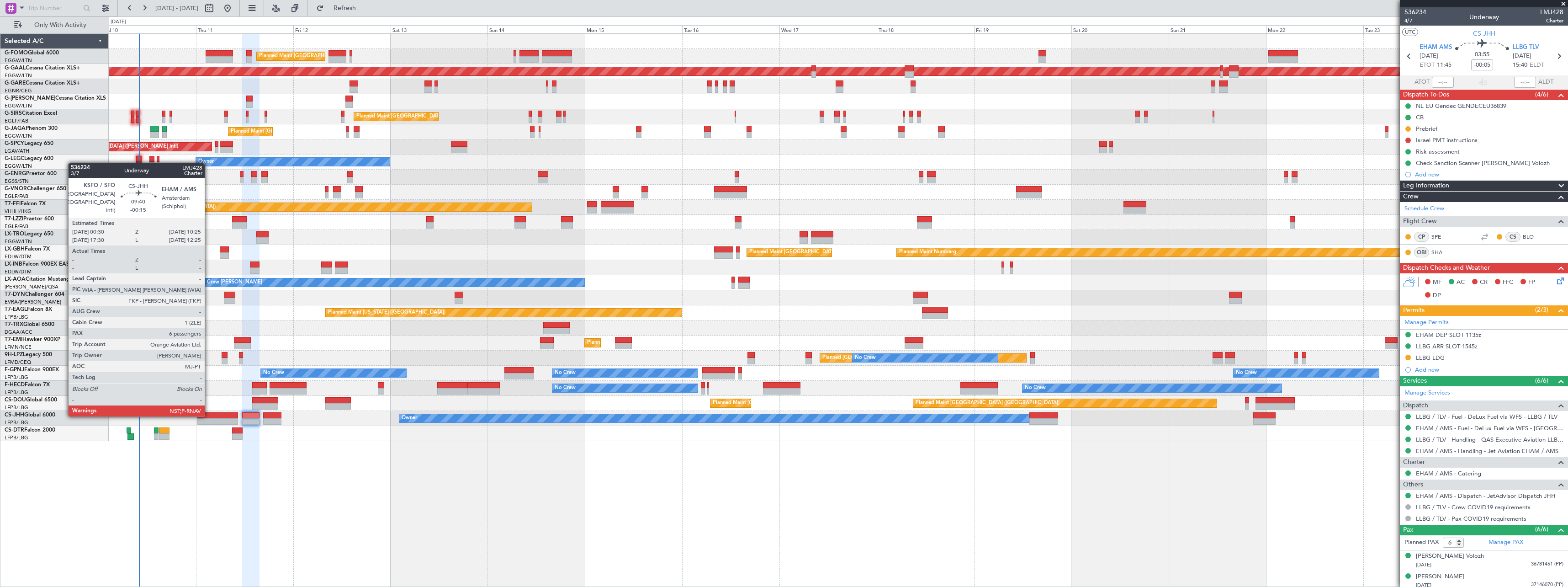
click at [209, 323] on div at bounding box center [218, 415] width 40 height 6
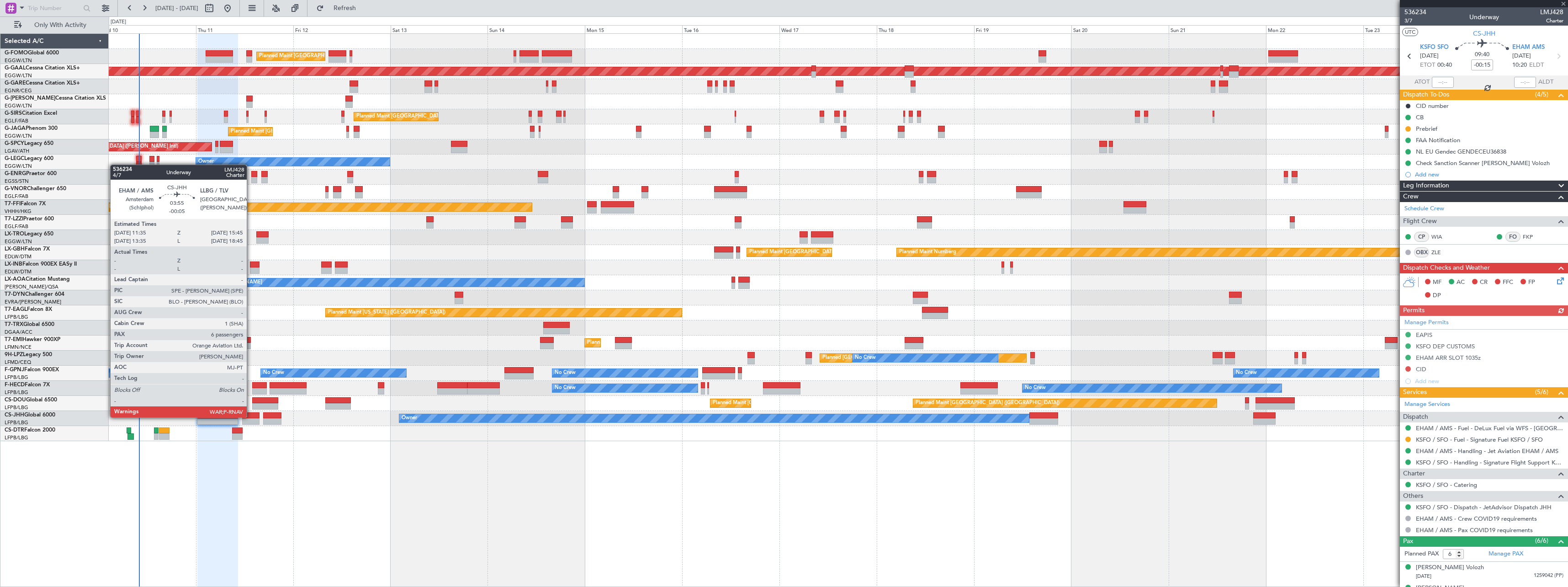
click at [251, 323] on div at bounding box center [251, 415] width 17 height 6
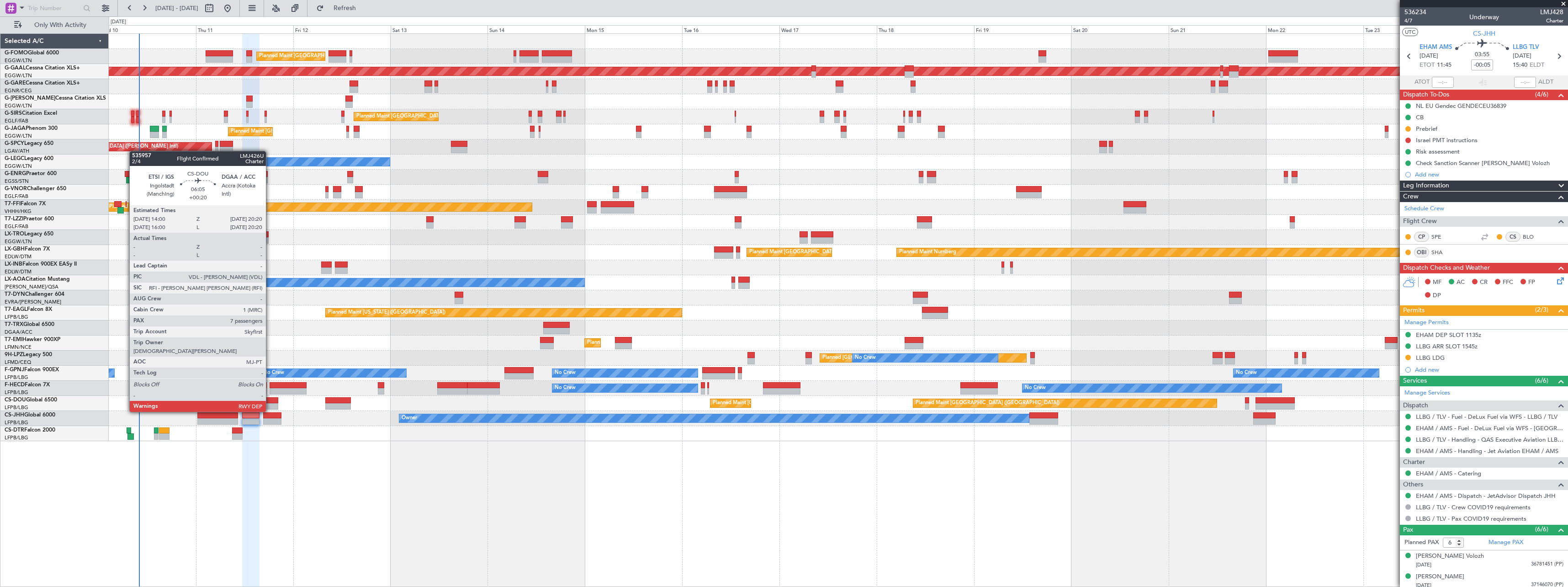
click at [270, 323] on div at bounding box center [265, 401] width 26 height 6
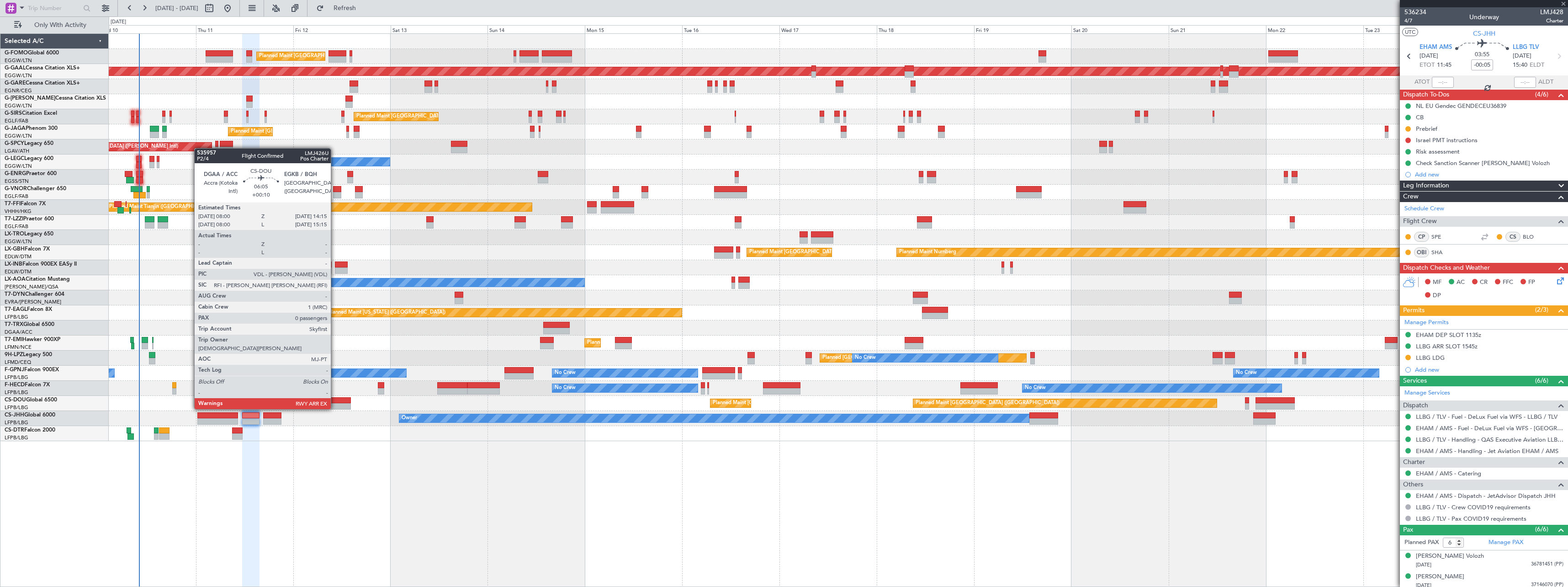
type input "+00:20"
type input "7"
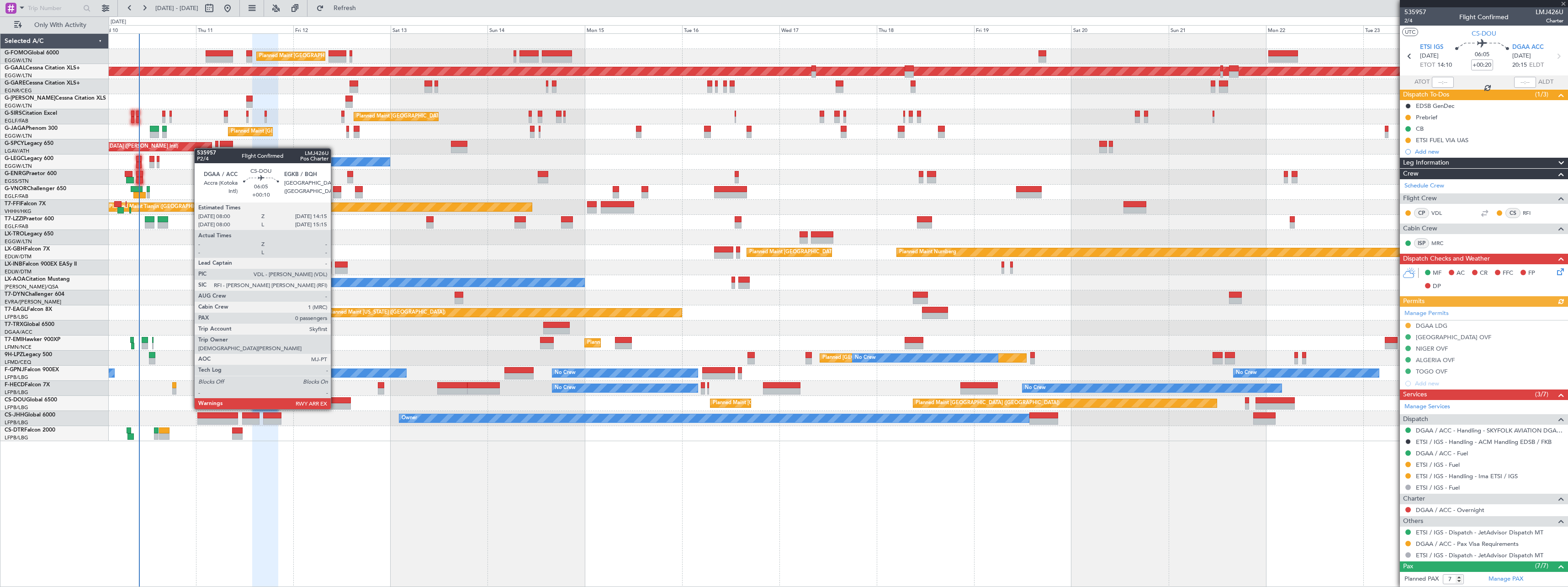
click at [335, 323] on div at bounding box center [338, 401] width 26 height 6
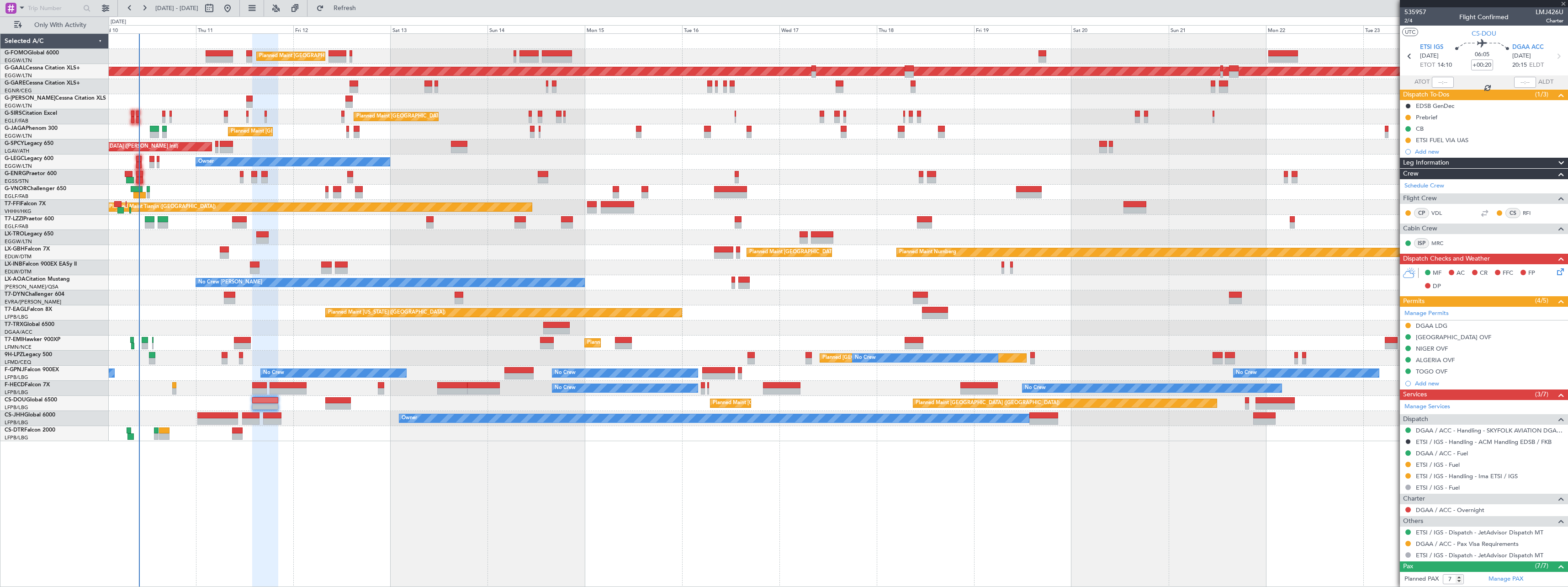
type input "+00:10"
type input "0"
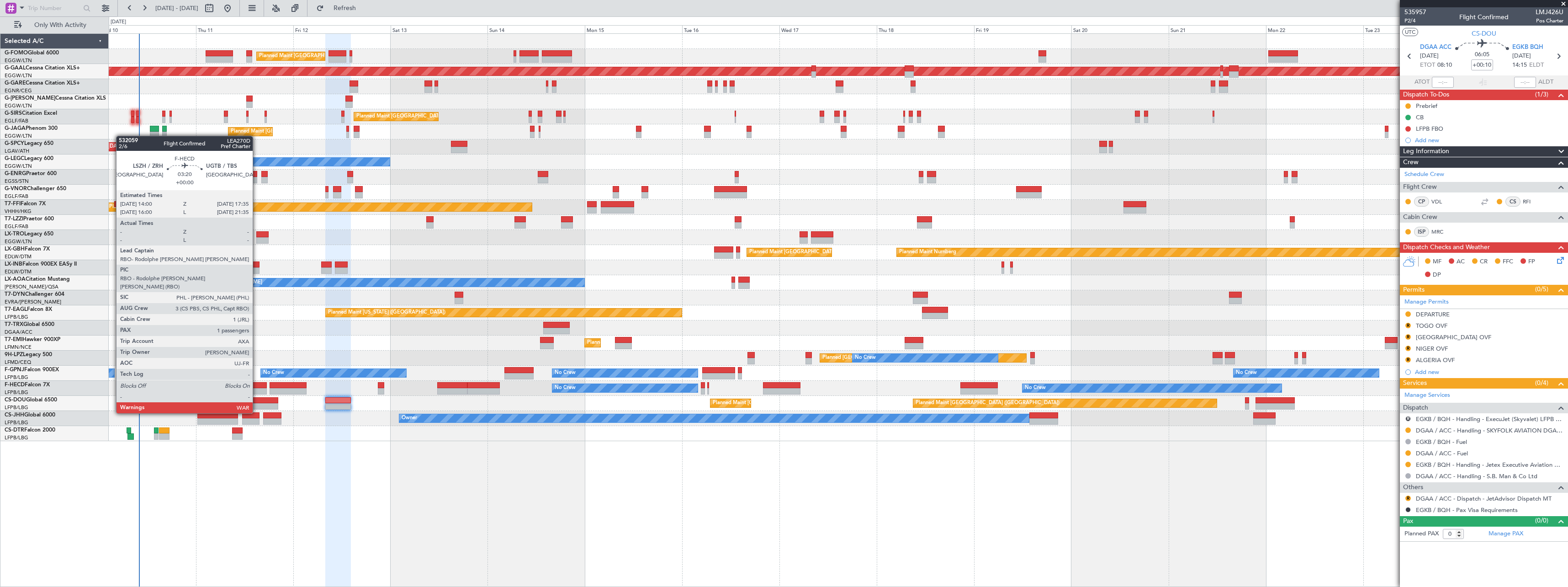
click at [257, 323] on div at bounding box center [260, 385] width 15 height 6
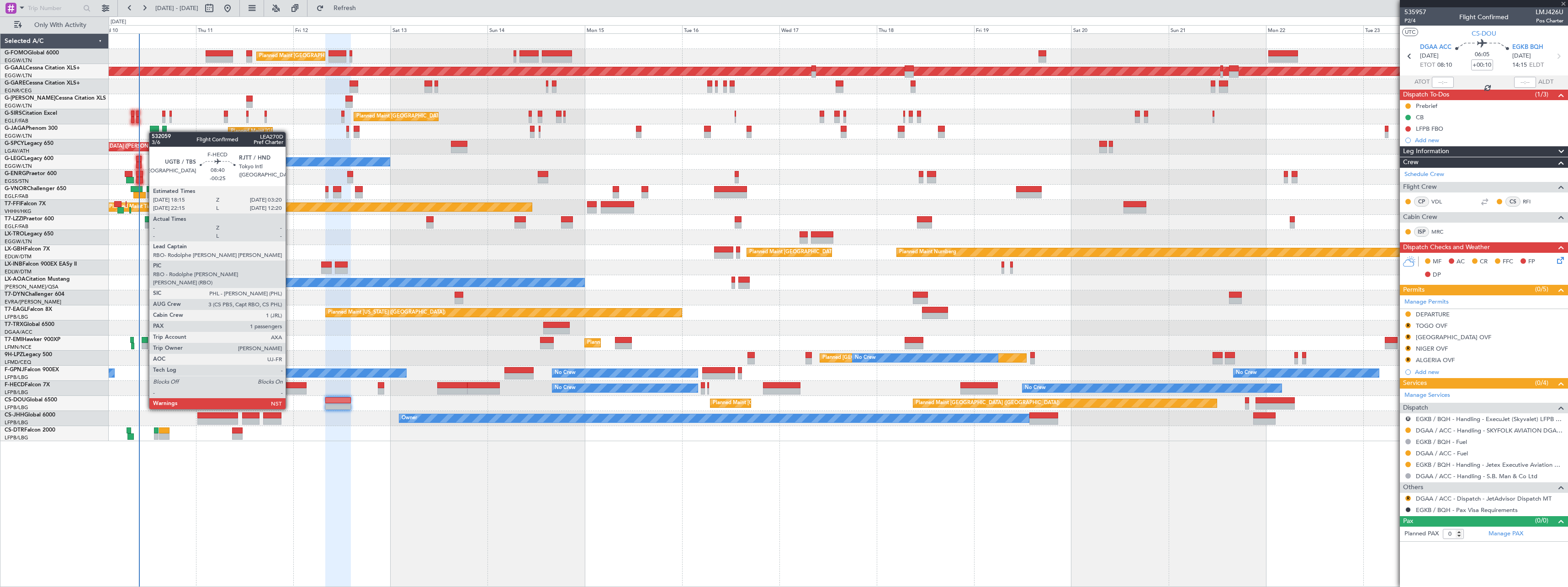
type input "1"
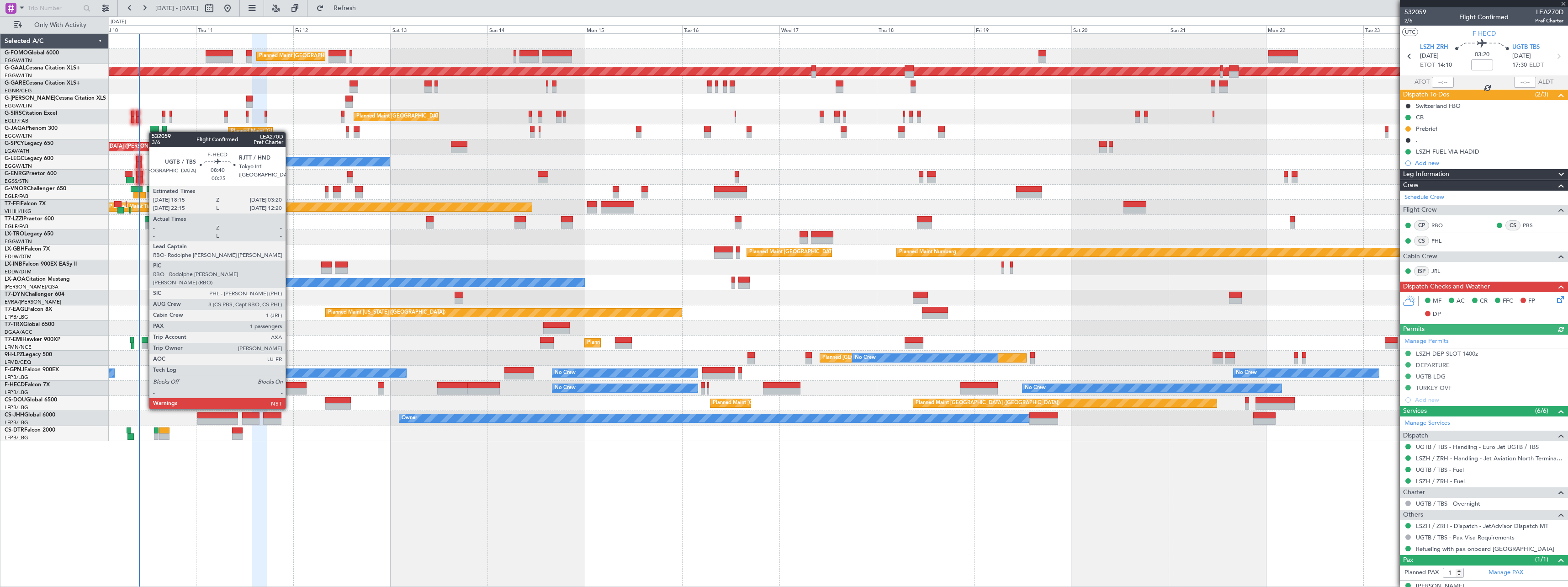
click at [290, 323] on div at bounding box center [288, 385] width 37 height 6
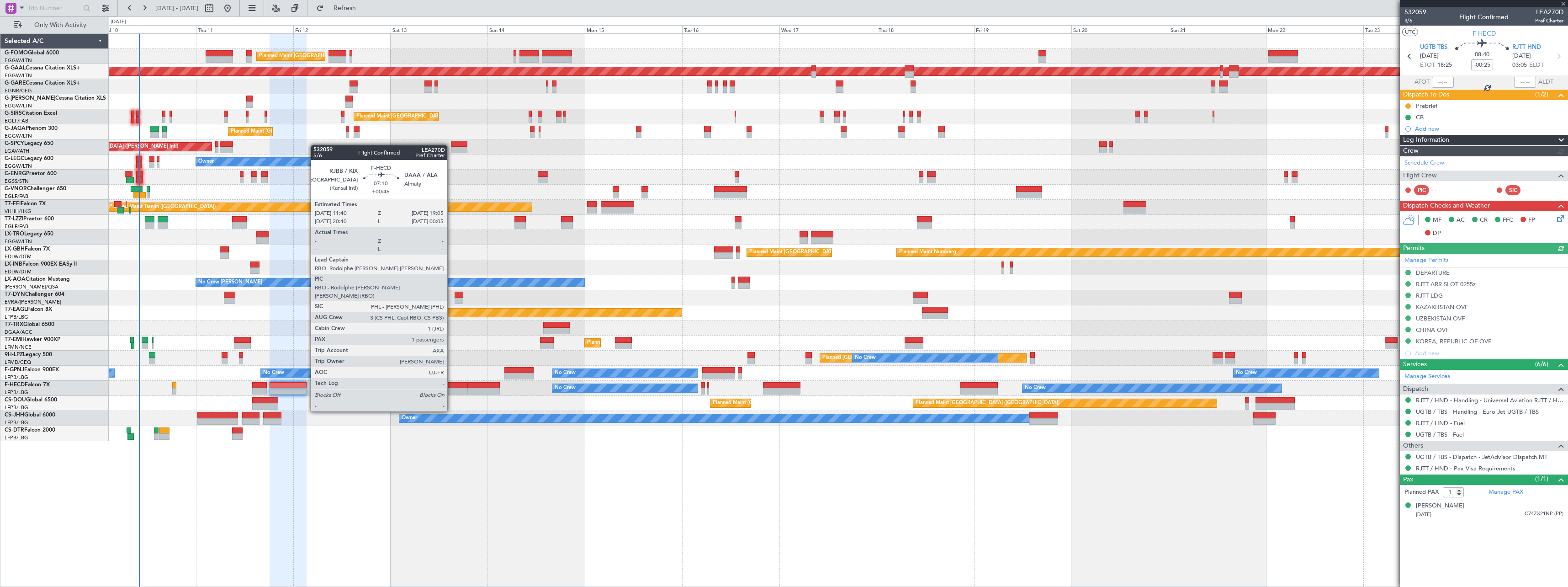
click at [452, 323] on div at bounding box center [452, 385] width 30 height 6
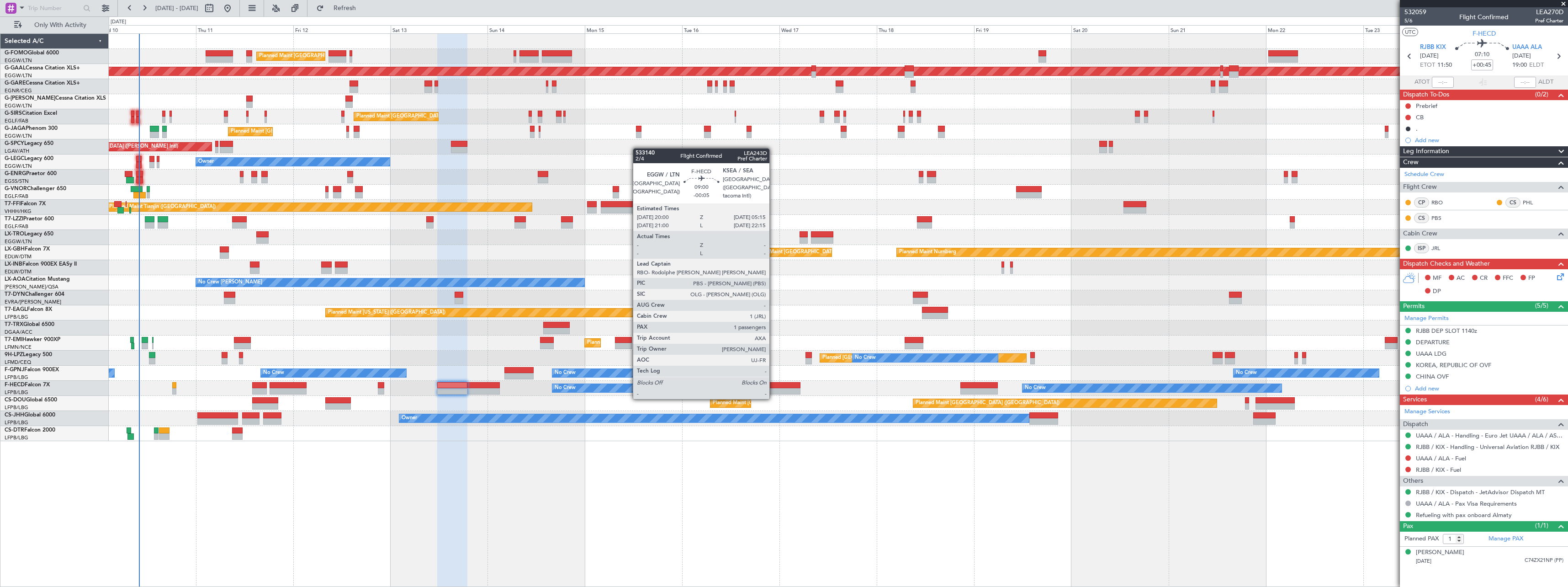
click at [698, 323] on div at bounding box center [782, 391] width 38 height 6
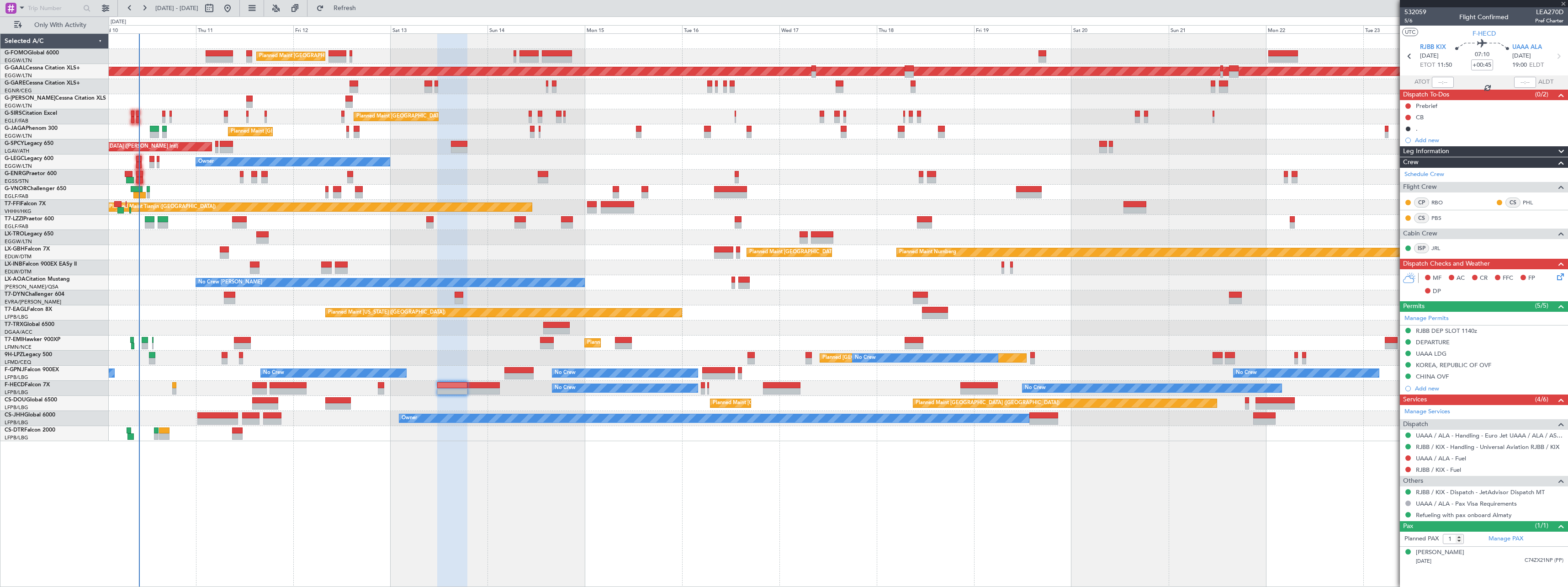
type input "-00:05"
